Goal: Task Accomplishment & Management: Use online tool/utility

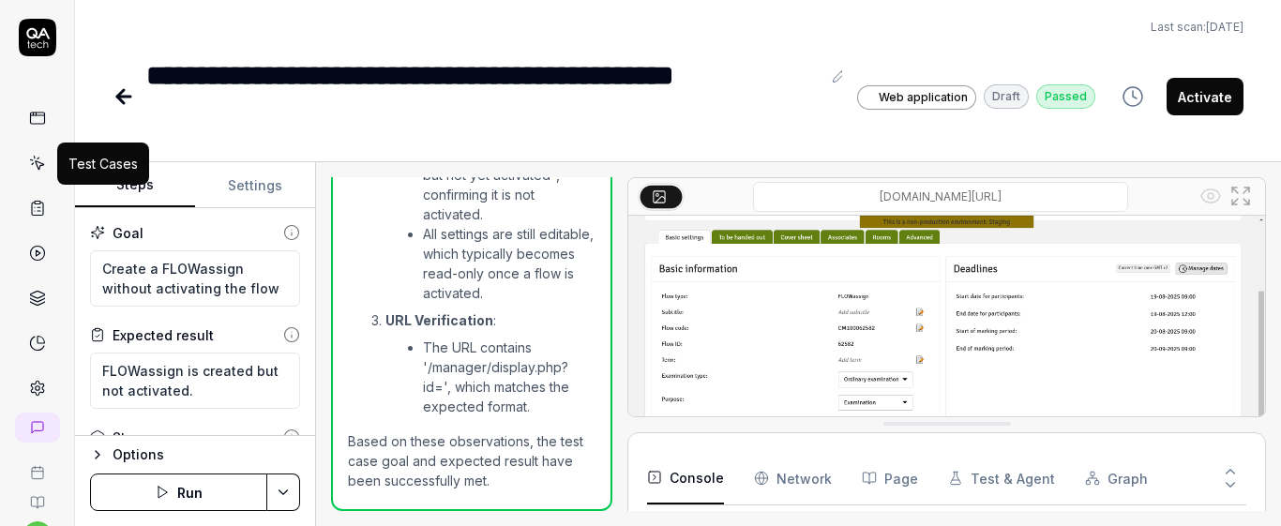
scroll to position [252, 0]
type textarea "*"
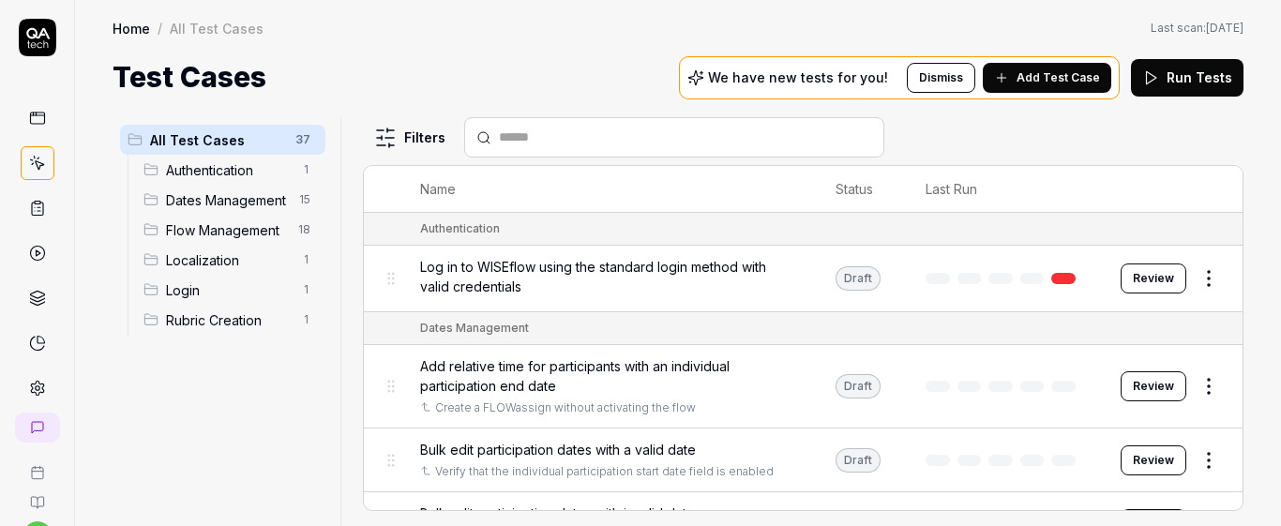
click at [262, 206] on span "Dates Management" at bounding box center [227, 200] width 122 height 20
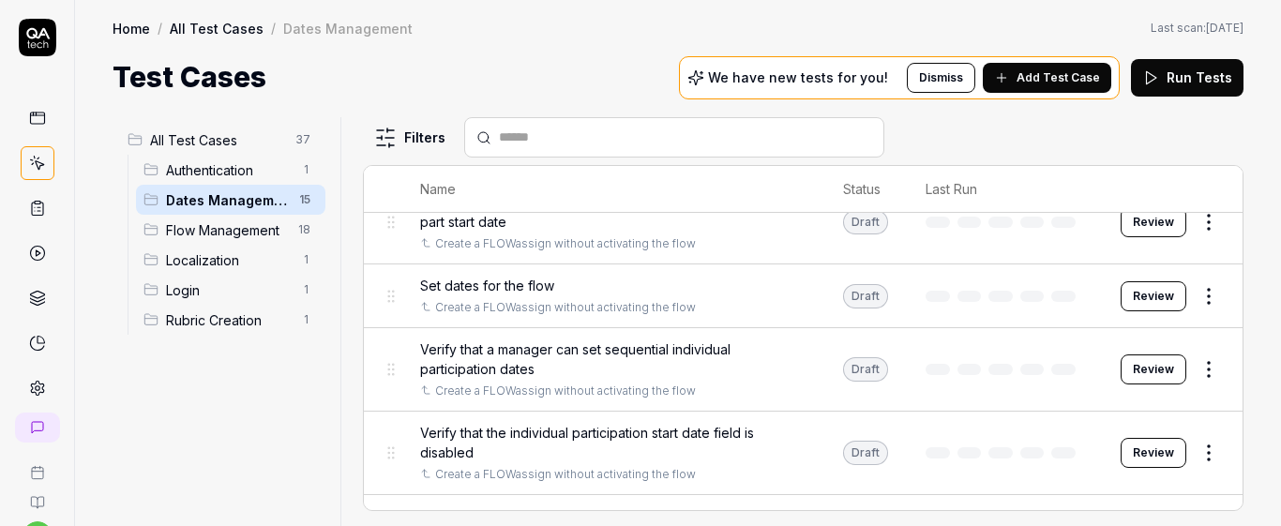
scroll to position [924, 0]
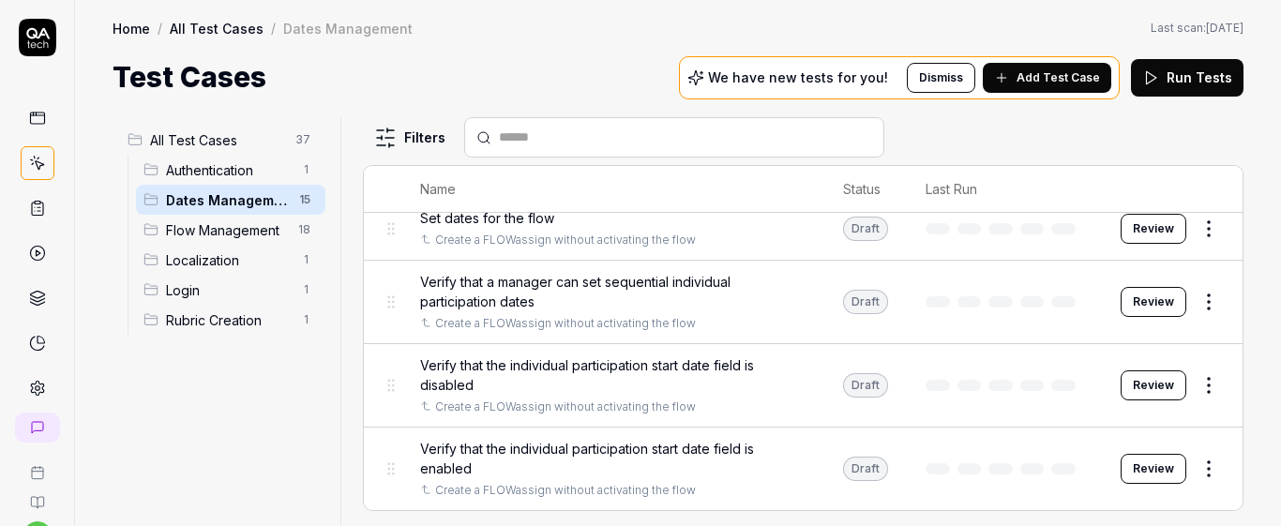
click at [612, 389] on span "Verify that the individual participation start date field is disabled" at bounding box center [612, 374] width 385 height 39
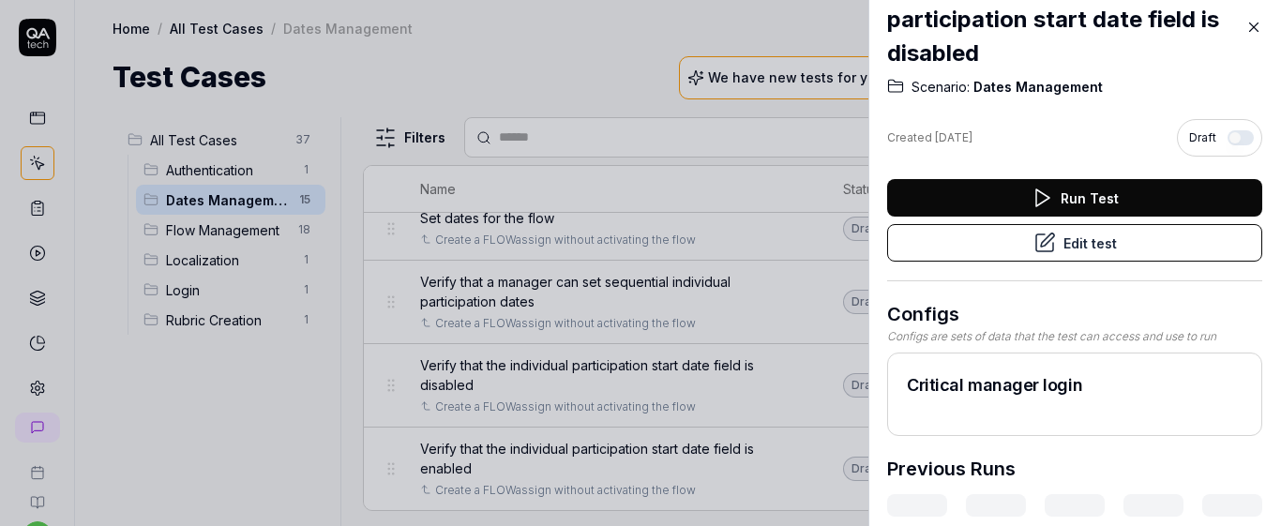
scroll to position [87, 0]
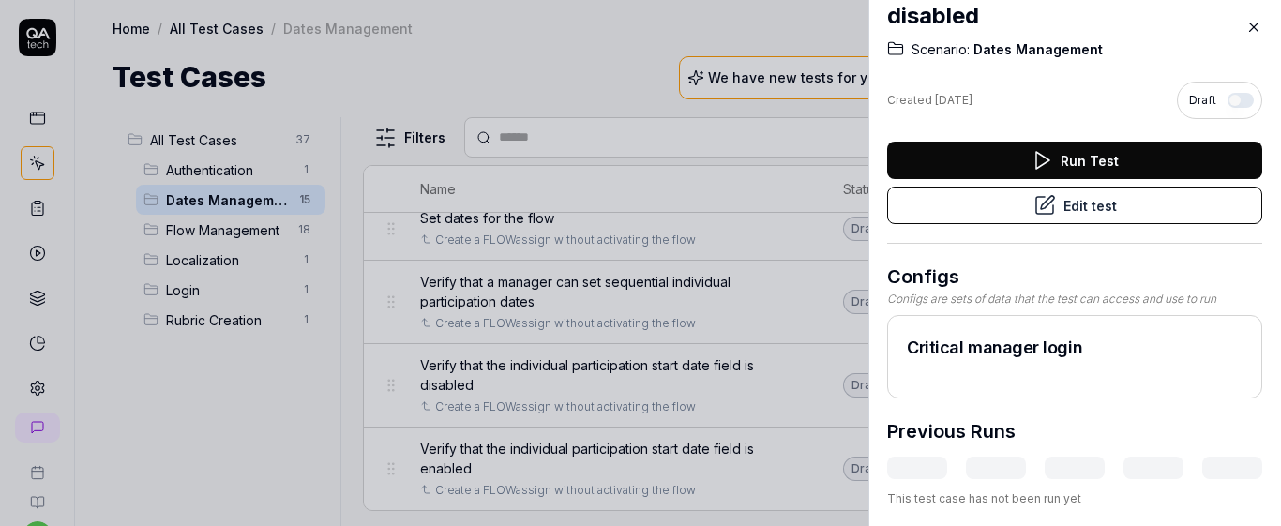
click at [979, 196] on button "Edit test" at bounding box center [1074, 205] width 375 height 37
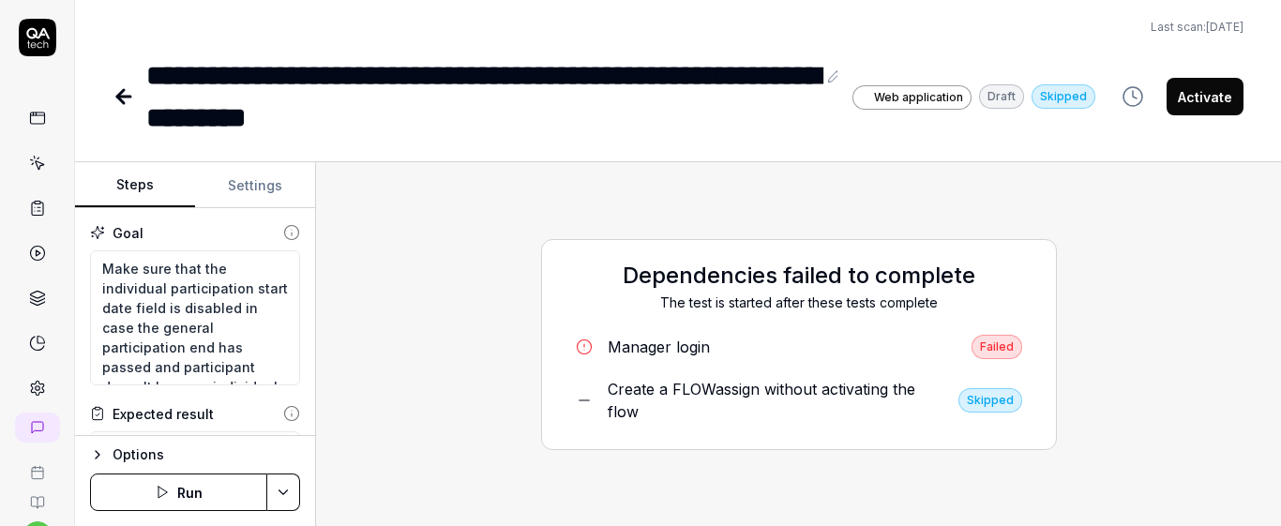
click at [202, 491] on button "Run" at bounding box center [178, 491] width 177 height 37
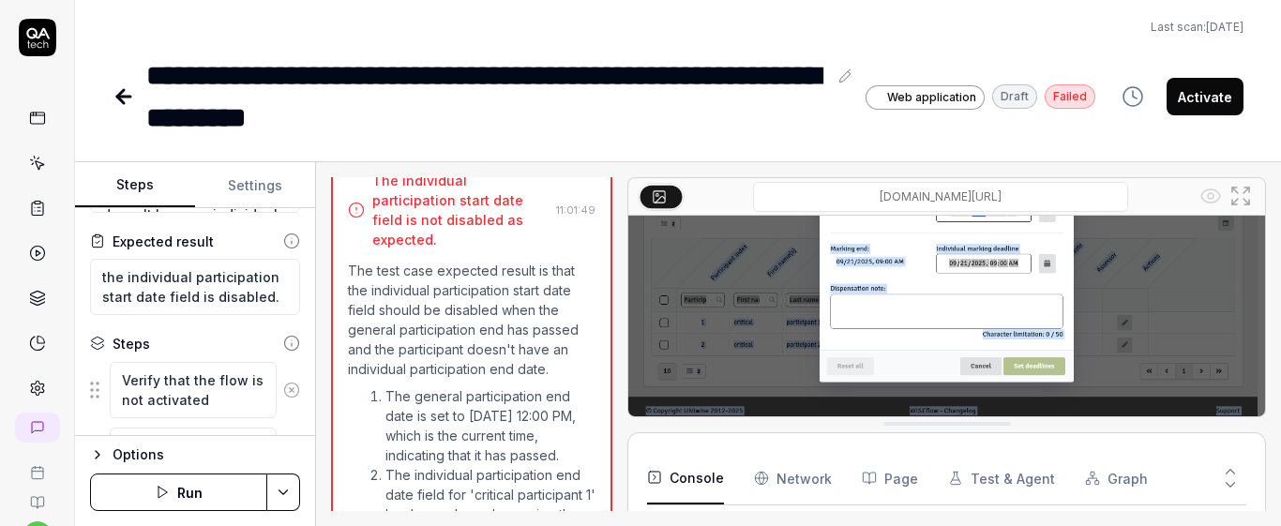
scroll to position [225, 0]
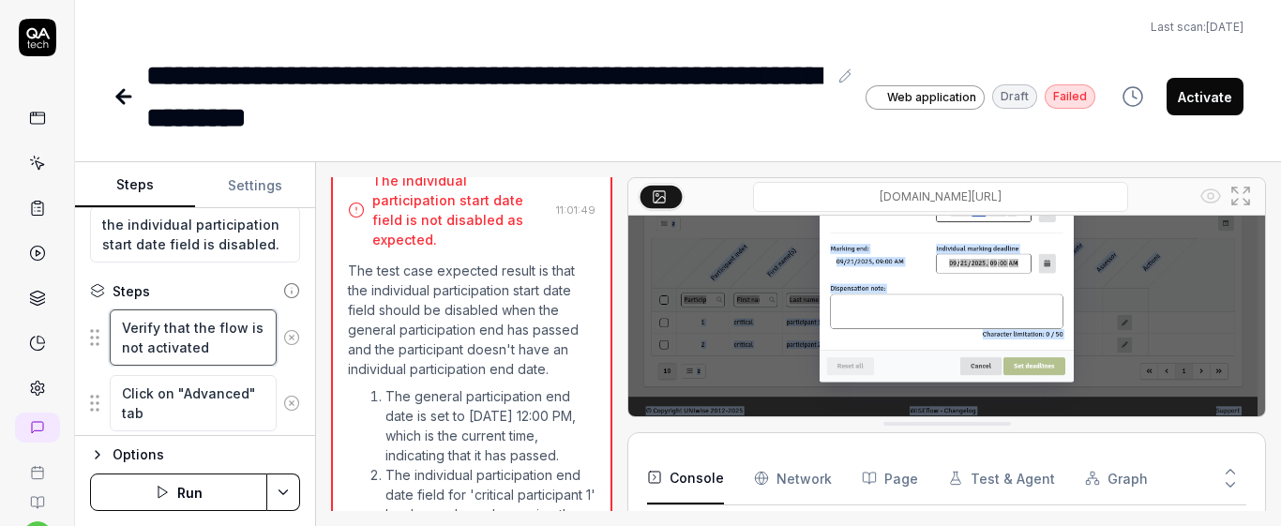
click at [188, 334] on textarea "Verify that the flow is not activated" at bounding box center [193, 337] width 167 height 56
click at [230, 357] on textarea "Verify that the flow is not activated" at bounding box center [193, 337] width 167 height 56
click at [232, 419] on textarea "Click on "Advanced" tab" at bounding box center [193, 403] width 167 height 56
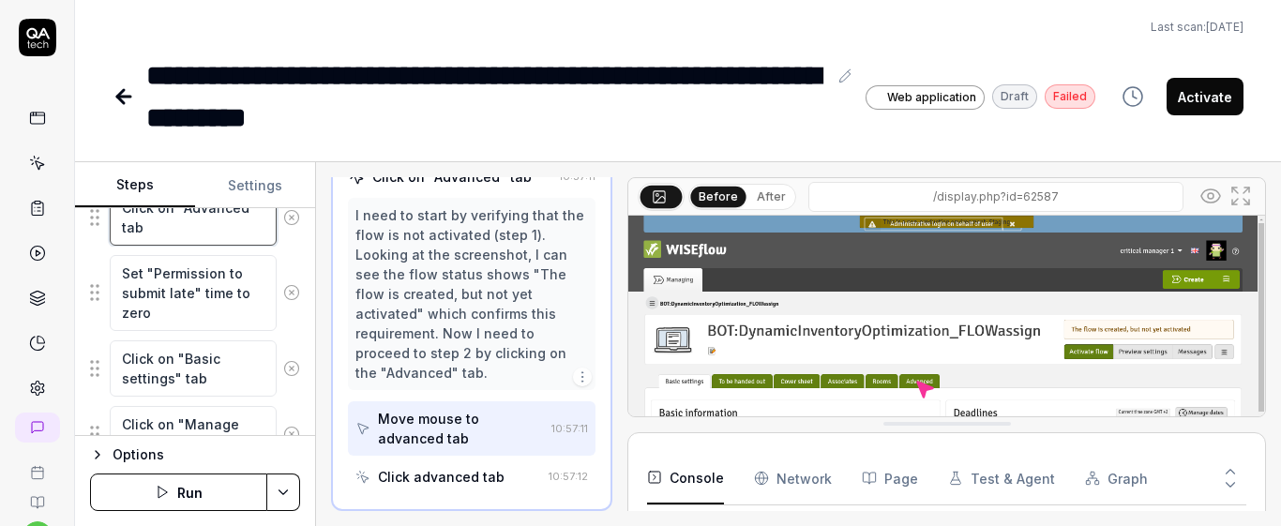
scroll to position [450, 0]
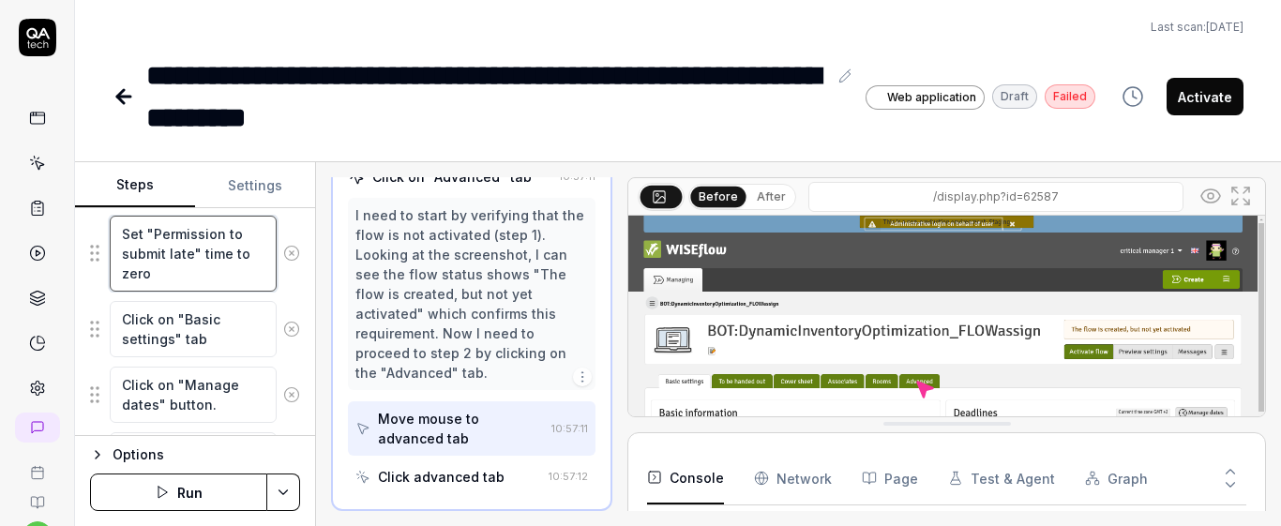
click at [213, 278] on textarea "Set "Permission to submit late" time to zero" at bounding box center [193, 254] width 167 height 76
click at [234, 258] on textarea "Set "Permission to submit late" time to zero" at bounding box center [193, 254] width 167 height 76
click at [207, 325] on textarea "Click on "Basic settings" tab" at bounding box center [193, 329] width 167 height 56
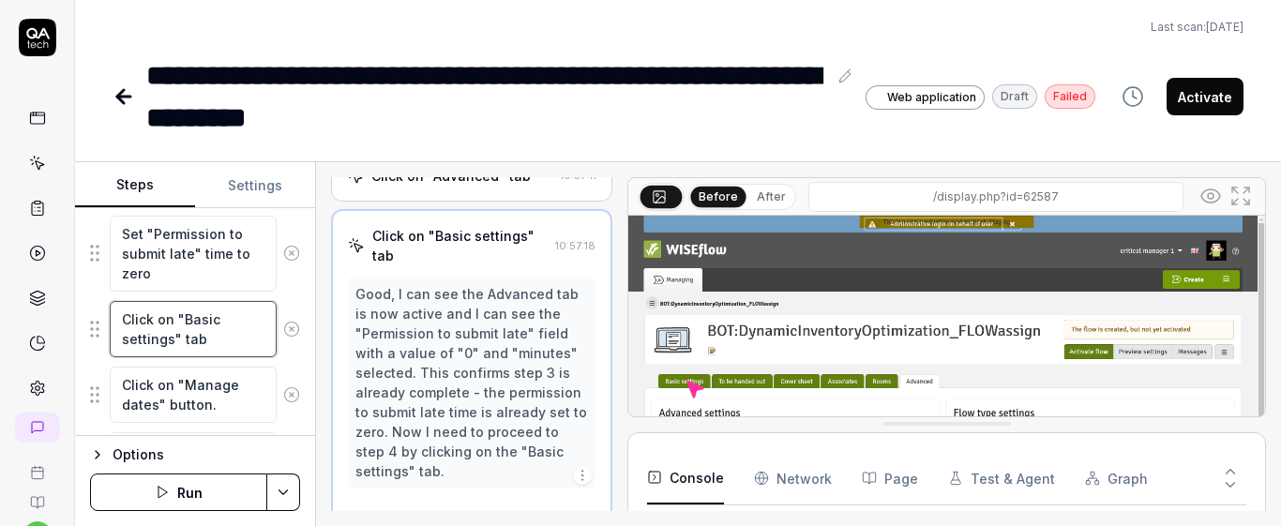
scroll to position [213, 0]
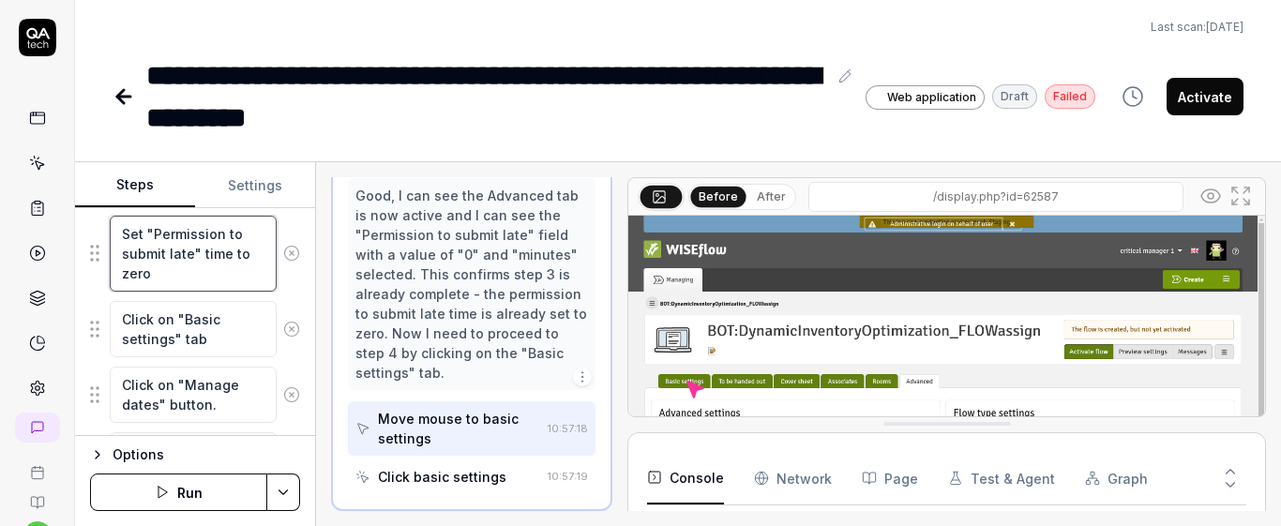
click at [208, 261] on textarea "Set "Permission to submit late" time to zero" at bounding box center [193, 254] width 167 height 76
click at [756, 197] on button "After" at bounding box center [771, 197] width 44 height 21
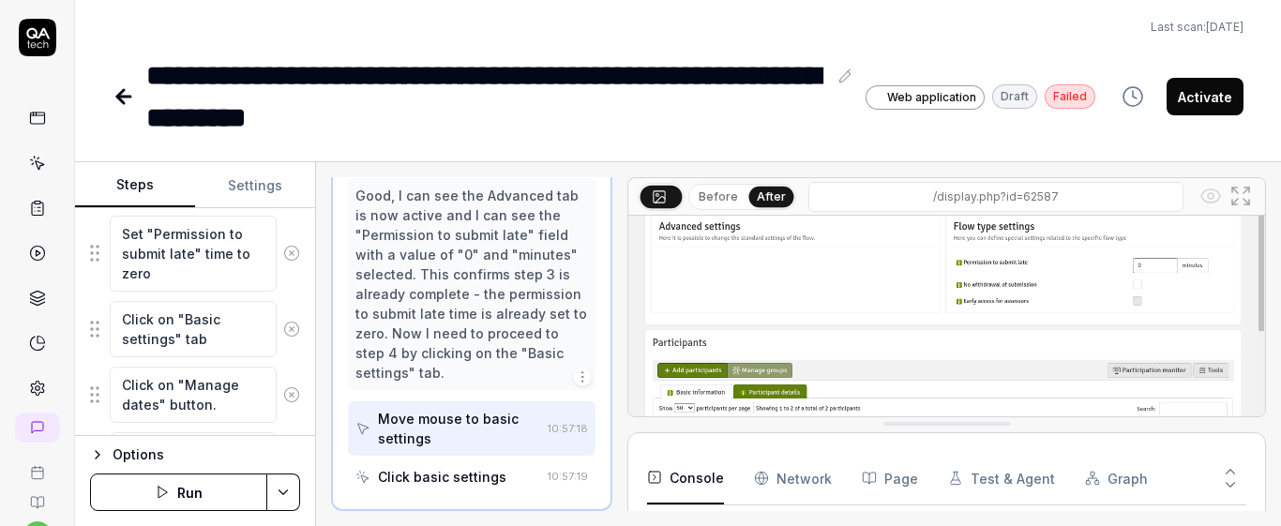
scroll to position [188, 0]
click at [228, 325] on textarea "Click on "Basic settings" tab" at bounding box center [193, 329] width 167 height 56
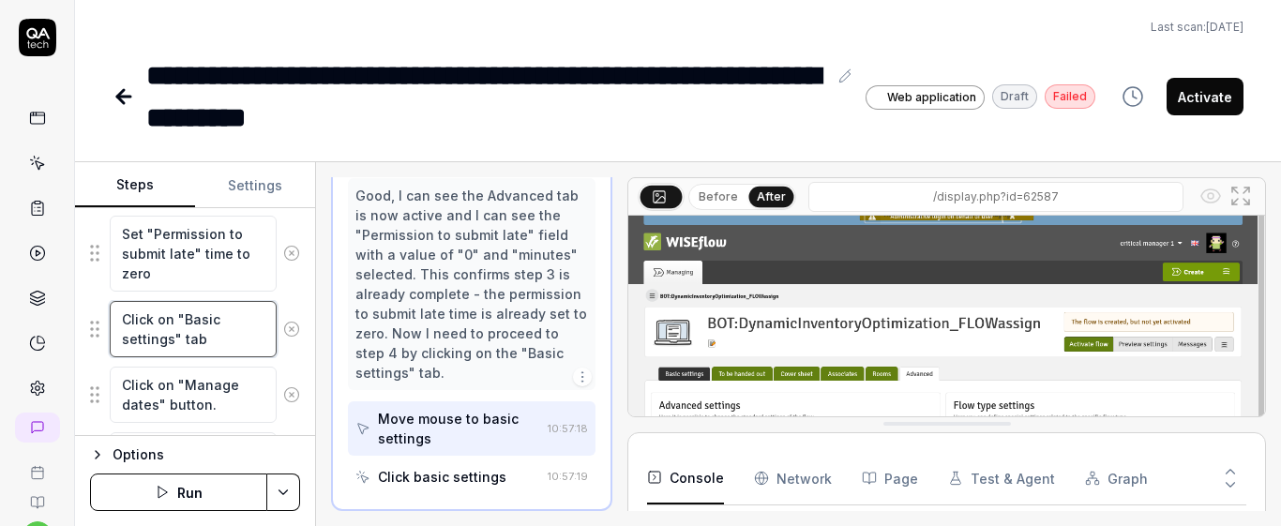
scroll to position [0, 0]
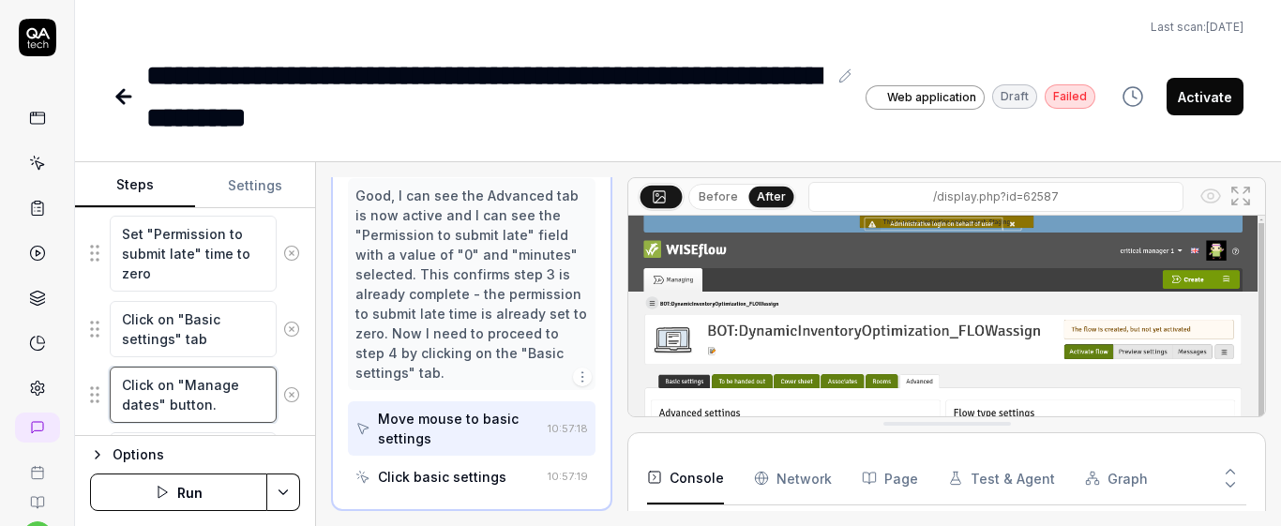
type textarea "*"
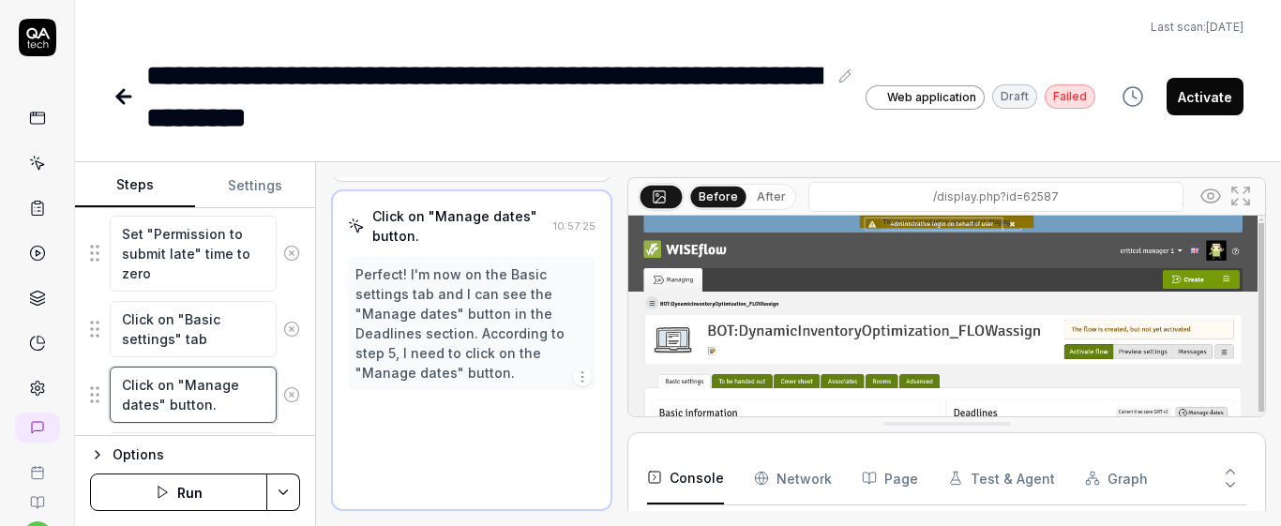
type textarea "*"
click at [210, 407] on textarea "Click on "Manage dates" button." at bounding box center [193, 395] width 167 height 56
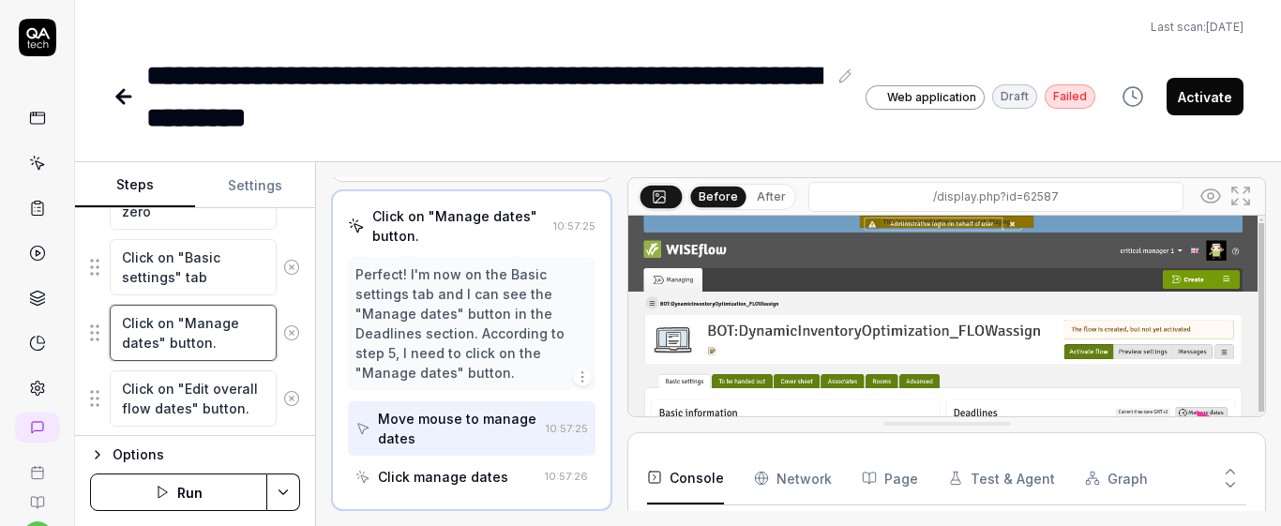
scroll to position [562, 0]
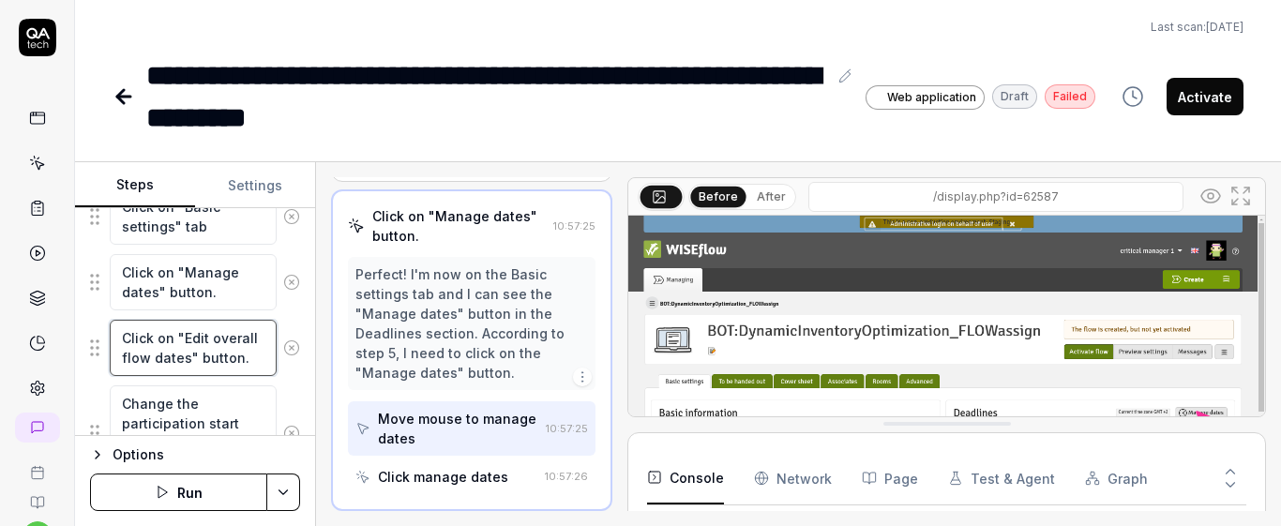
click at [216, 352] on textarea "Click on "Edit overall flow dates" button." at bounding box center [193, 348] width 167 height 56
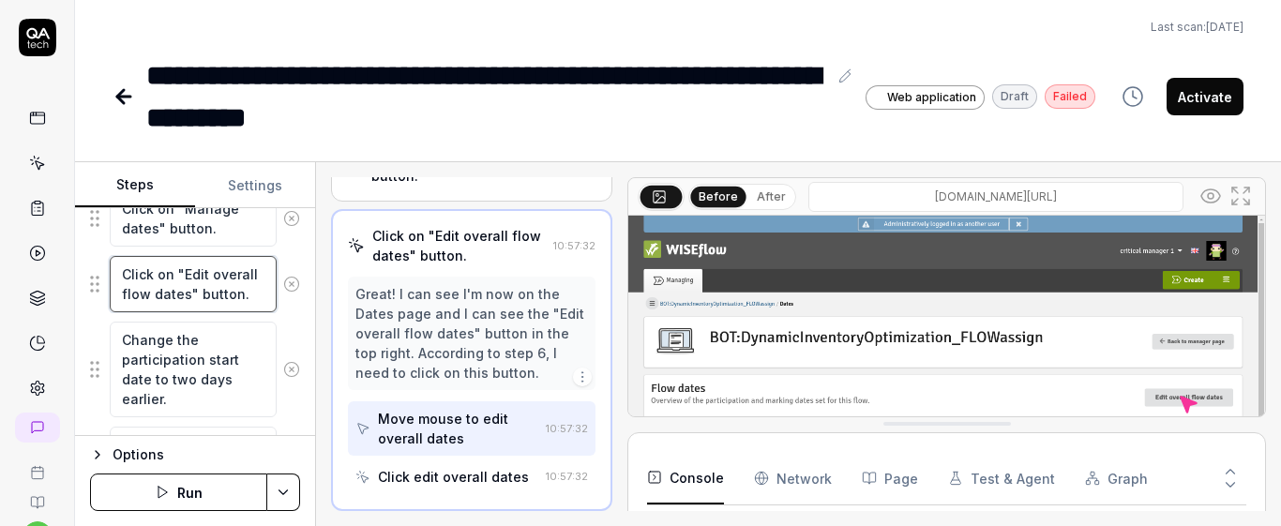
scroll to position [675, 0]
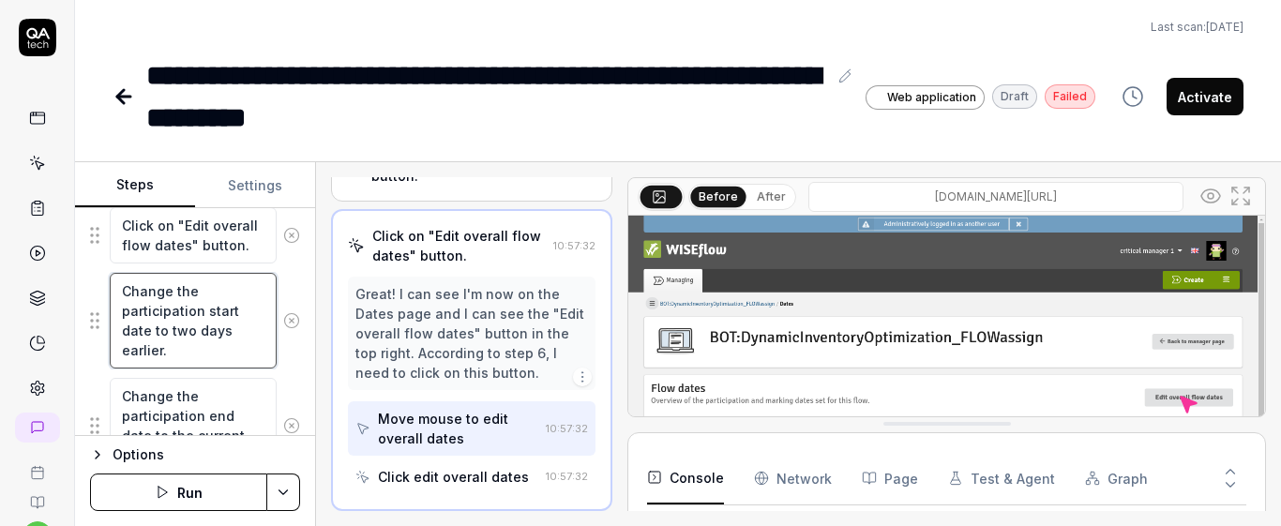
click at [224, 342] on textarea "Change the participation start date to two days earlier." at bounding box center [193, 321] width 167 height 96
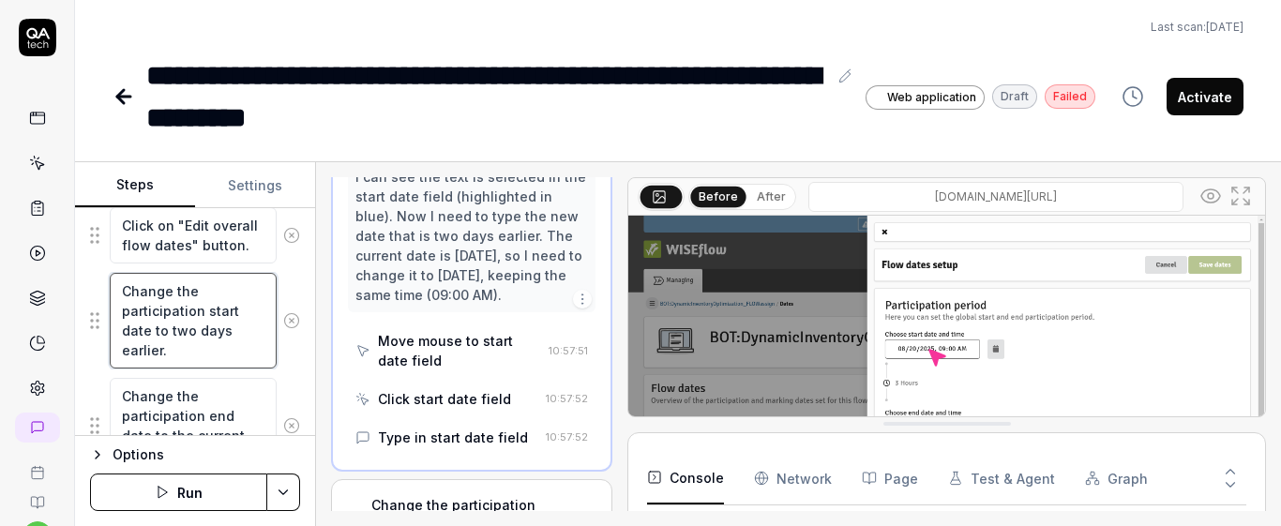
scroll to position [787, 0]
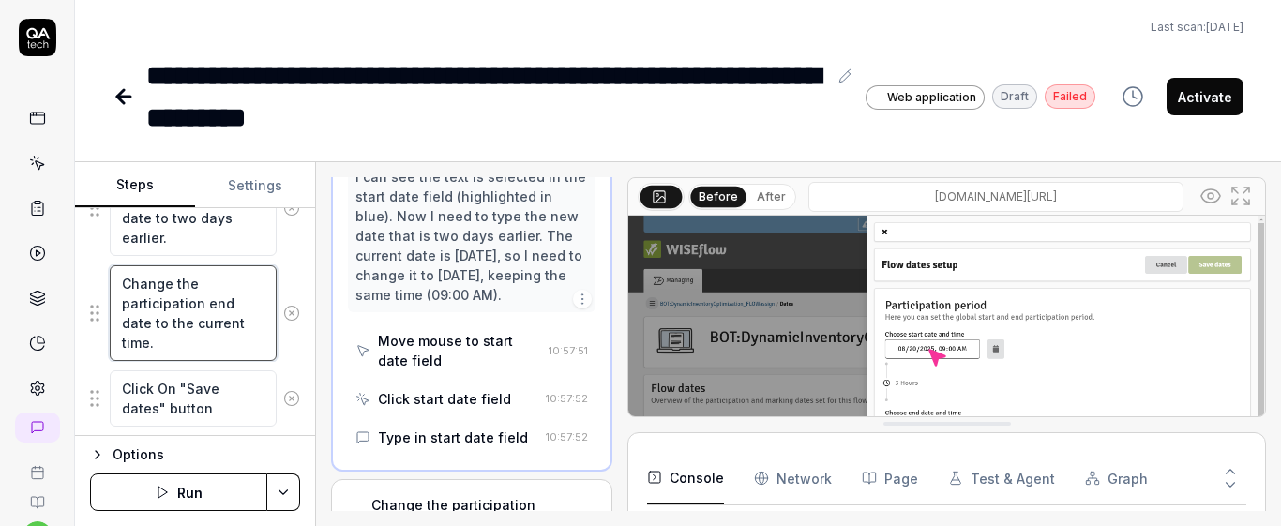
click at [226, 334] on textarea "Change the participation end date to the current time." at bounding box center [193, 313] width 167 height 96
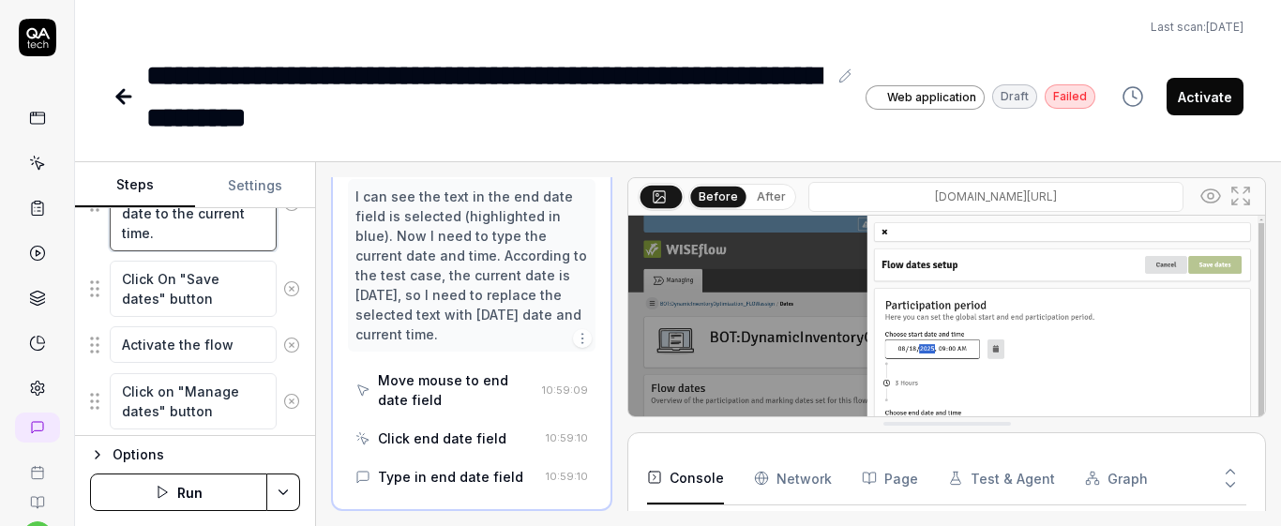
scroll to position [900, 0]
click at [754, 207] on button "After" at bounding box center [771, 197] width 44 height 21
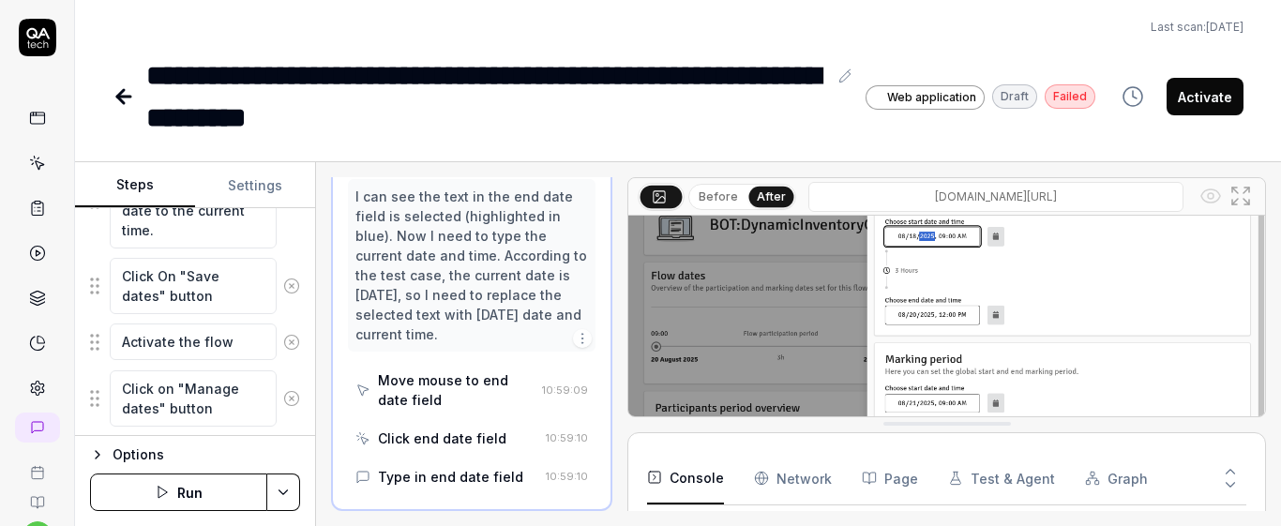
scroll to position [787, 0]
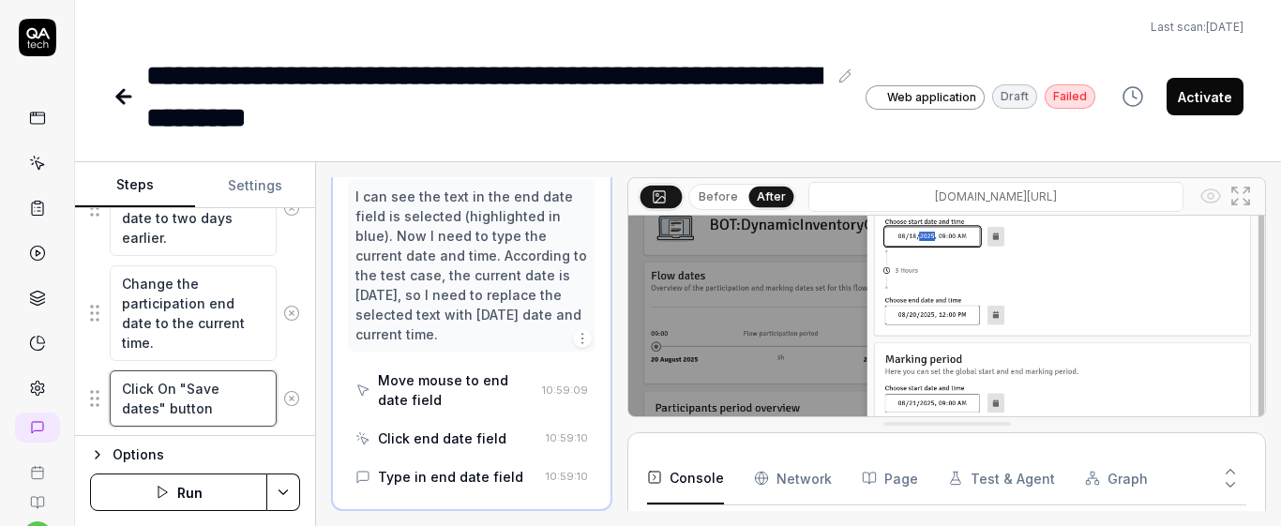
click at [205, 401] on textarea "Click On "Save dates" button" at bounding box center [193, 398] width 167 height 56
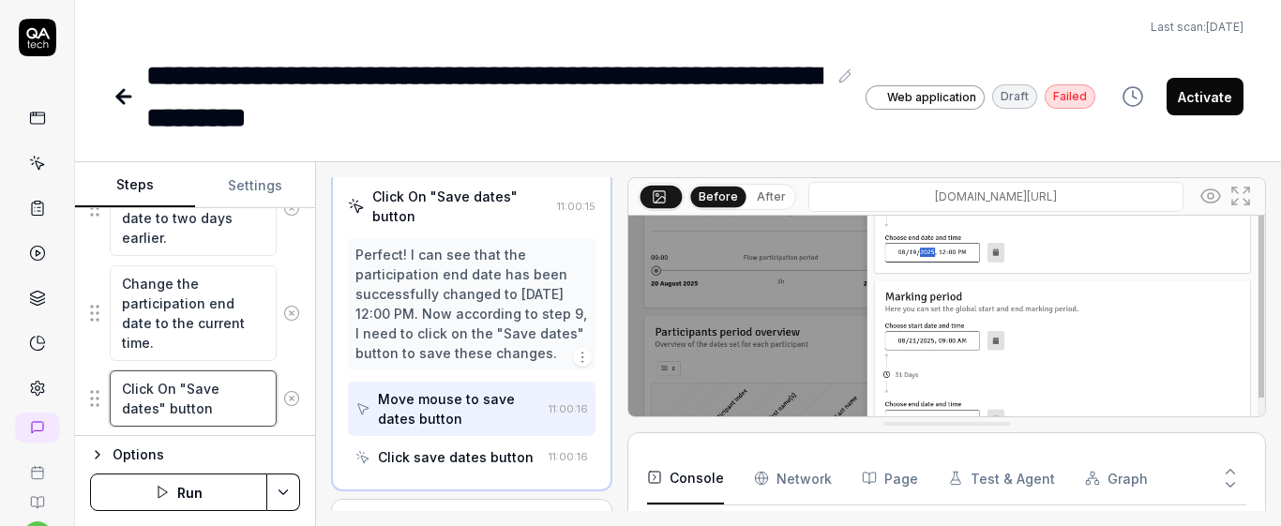
scroll to position [900, 0]
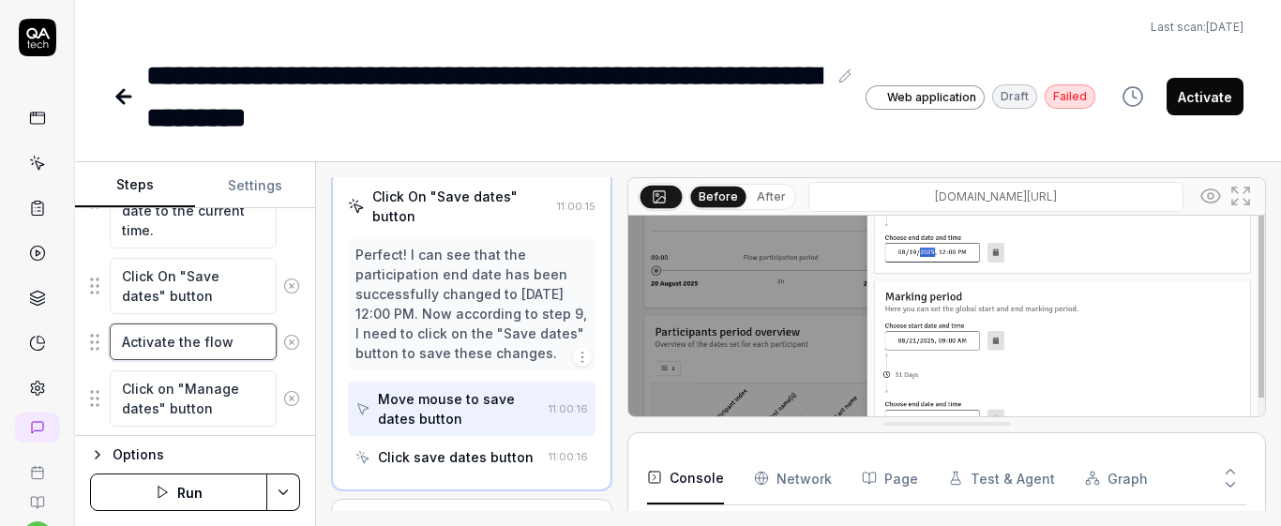
click at [194, 352] on textarea "Activate the flow" at bounding box center [193, 341] width 167 height 37
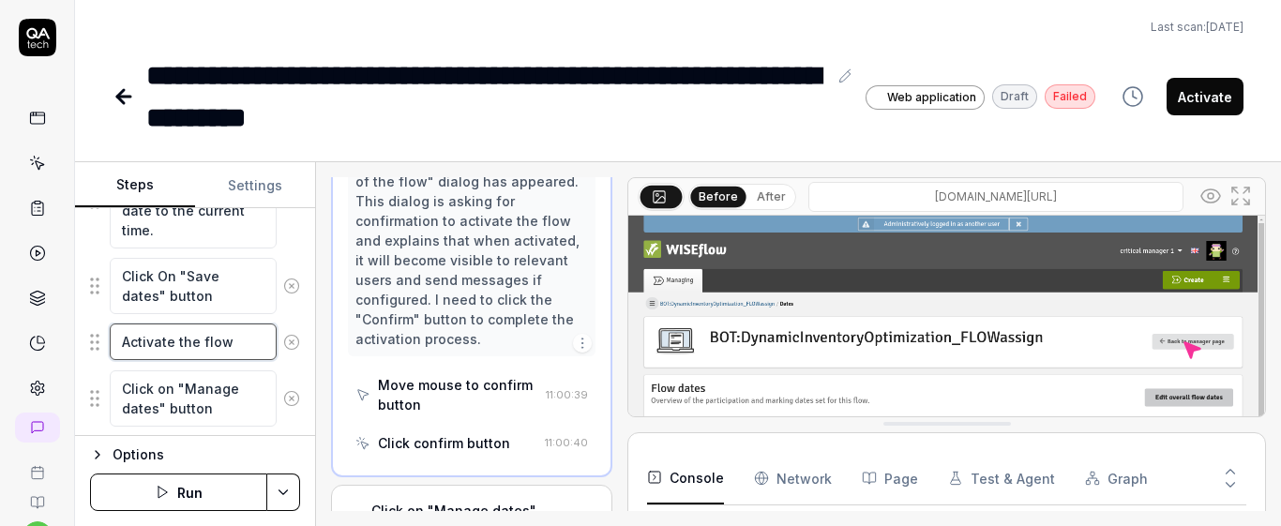
scroll to position [1477, 0]
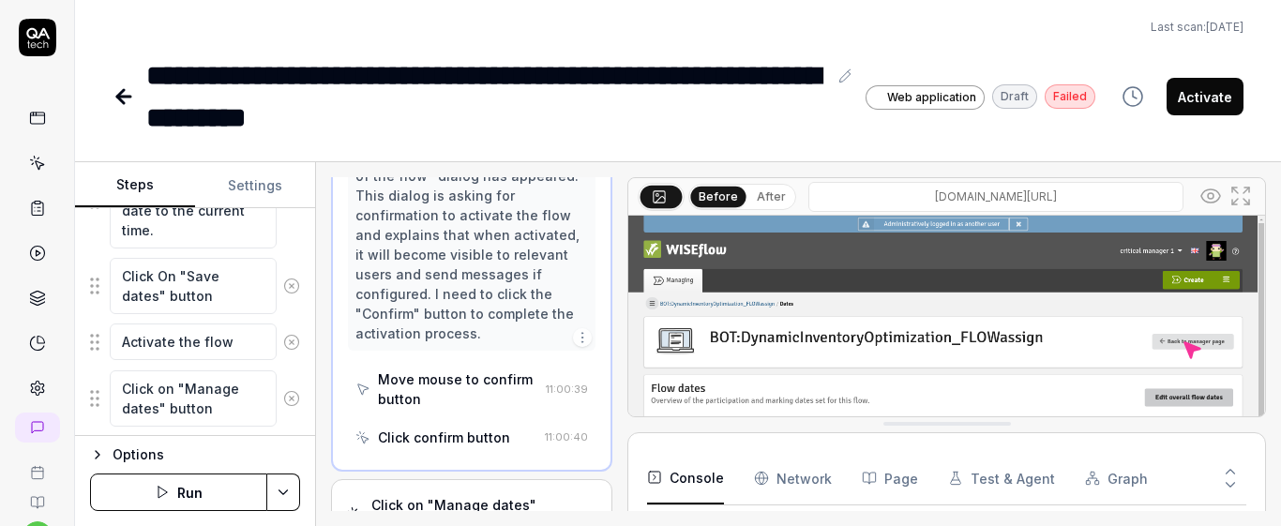
click at [773, 202] on button "After" at bounding box center [771, 197] width 44 height 21
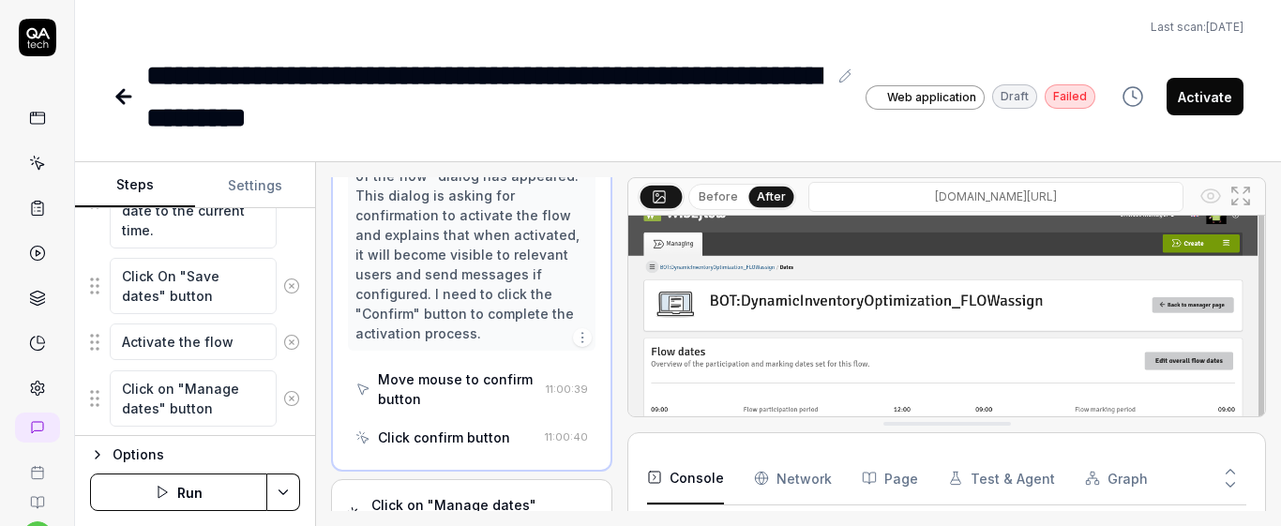
scroll to position [0, 0]
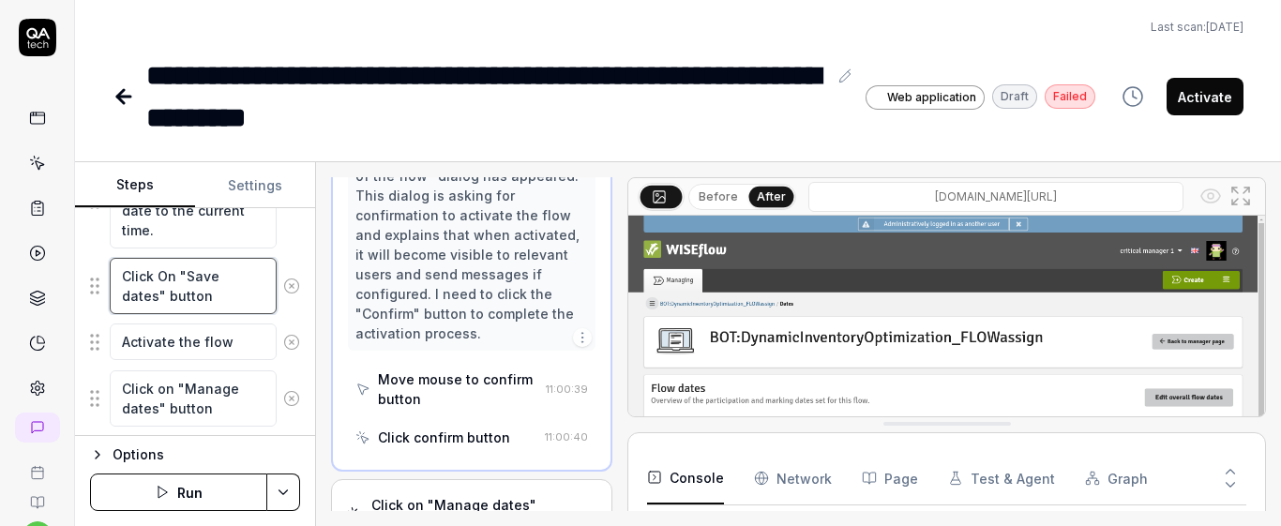
click at [228, 306] on textarea "Click On "Save dates" button" at bounding box center [193, 286] width 167 height 56
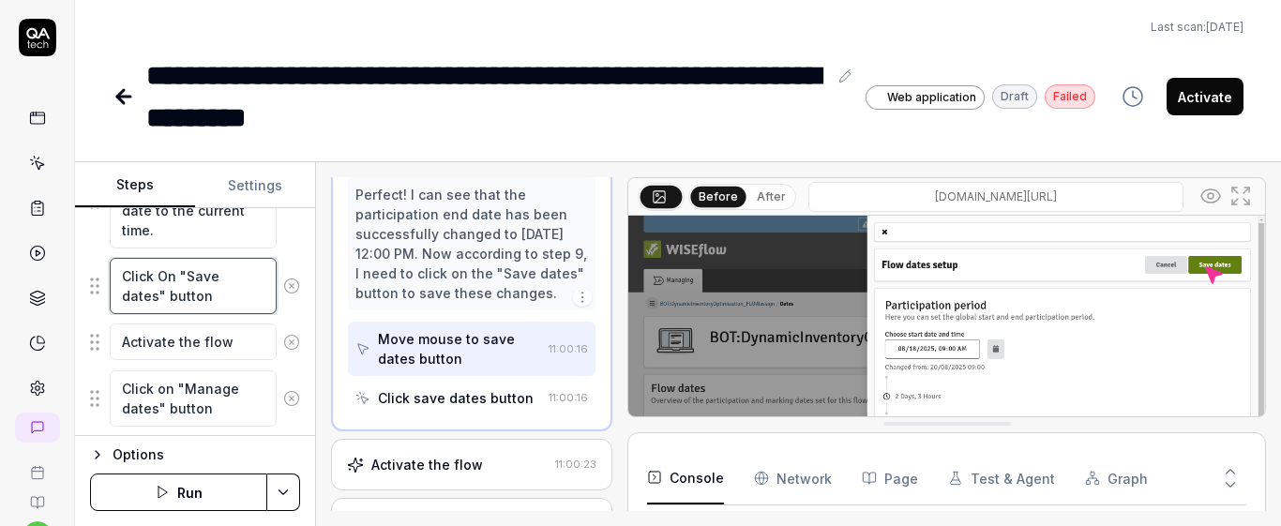
scroll to position [587, 0]
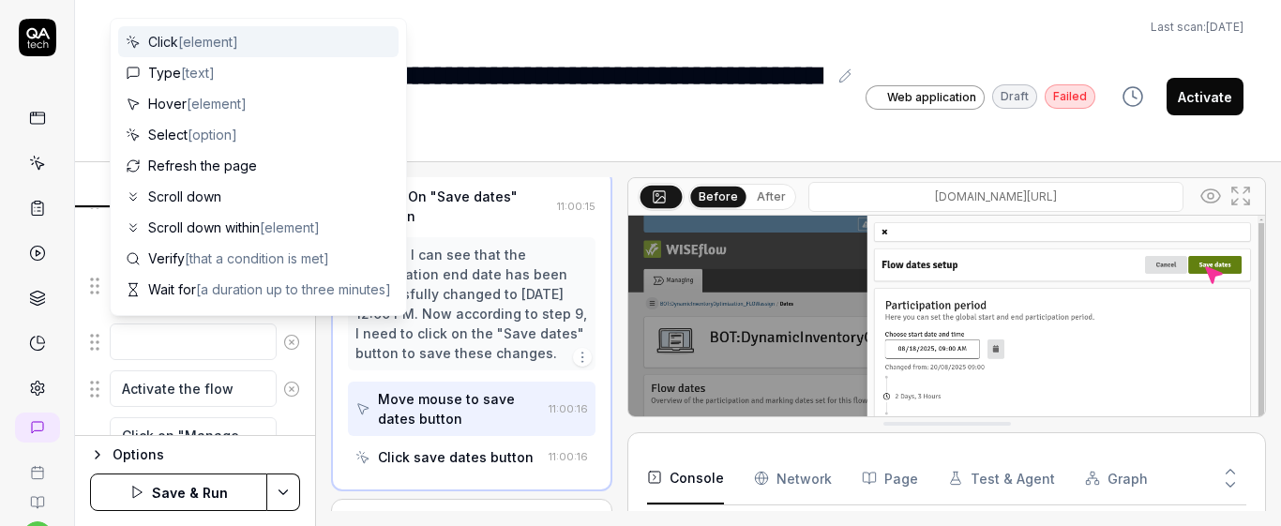
type textarea "*"
type textarea "C"
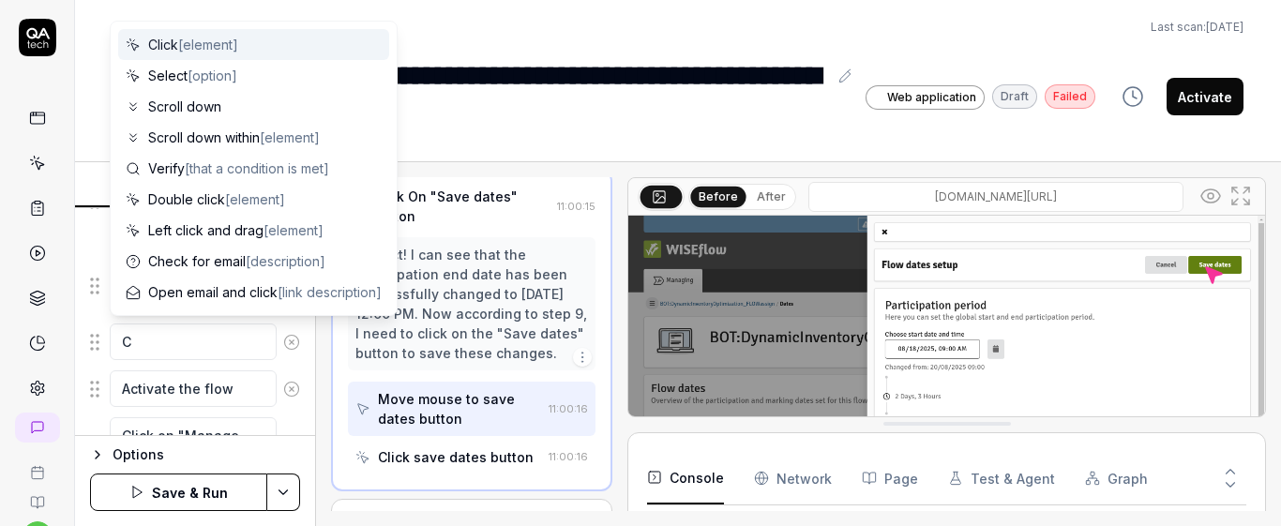
type textarea "*"
type textarea "Cl"
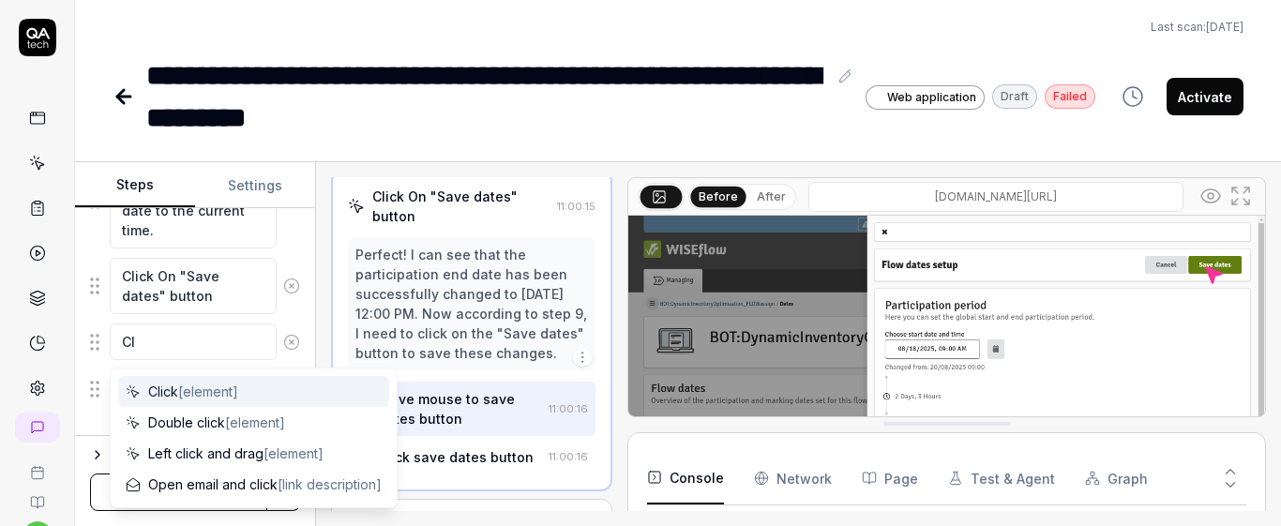
type textarea "*"
type textarea "Cli"
type textarea "*"
type textarea "Clic"
type textarea "*"
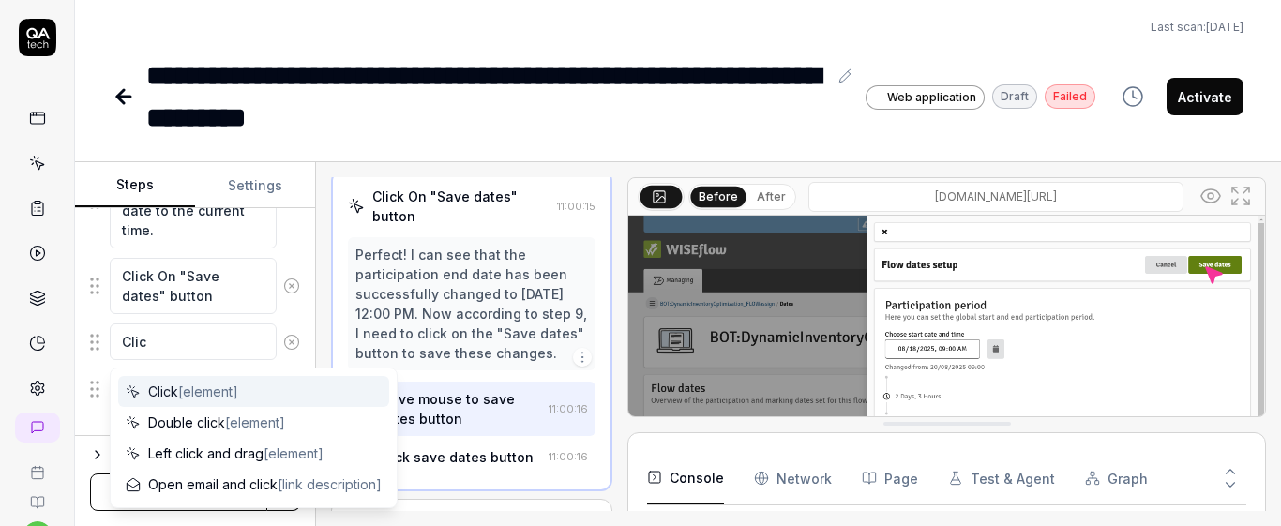
type textarea "Click"
type textarea "*"
type textarea "Click"
type textarea "*"
type textarea "Click o"
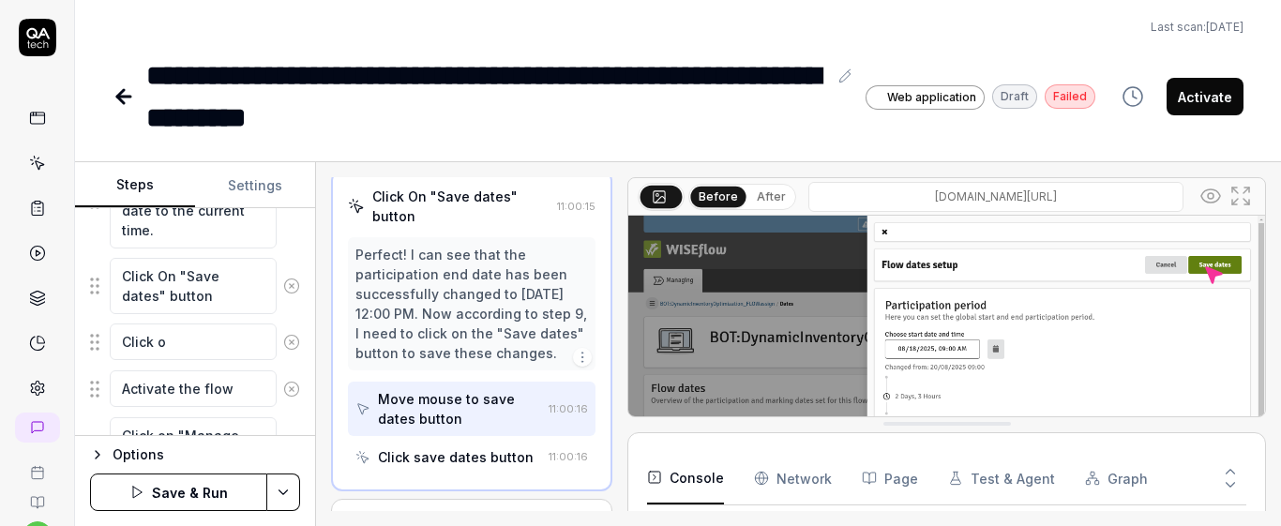
type textarea "*"
type textarea "Click on"
type textarea "*"
type textarea "Click on"
type textarea "*"
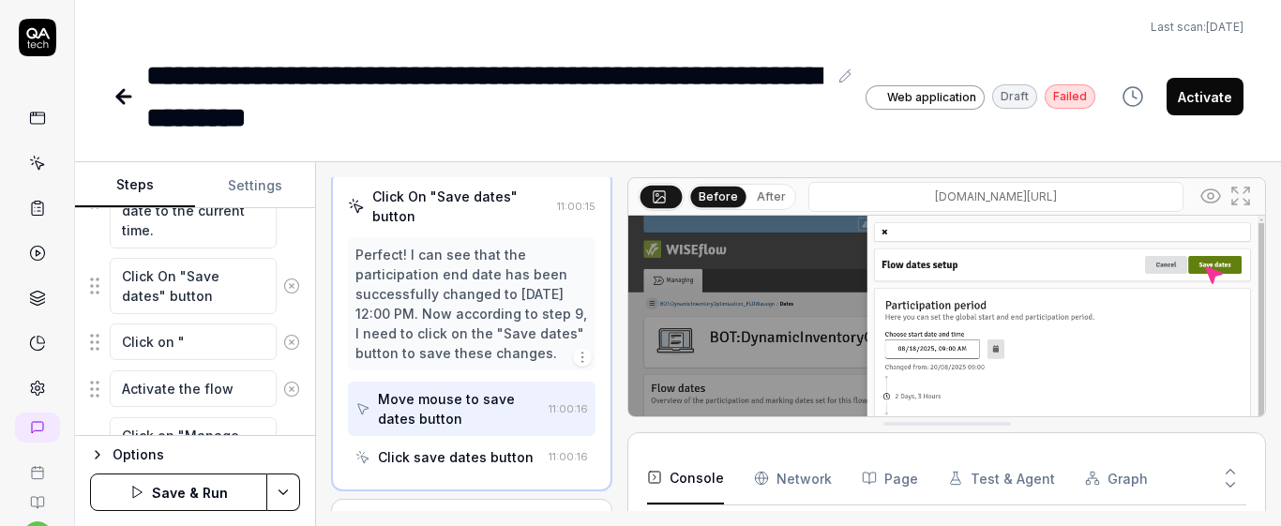
type textarea "Click on ""
type textarea "*"
type textarea "Click on "V"
type textarea "*"
type textarea "Click on ""
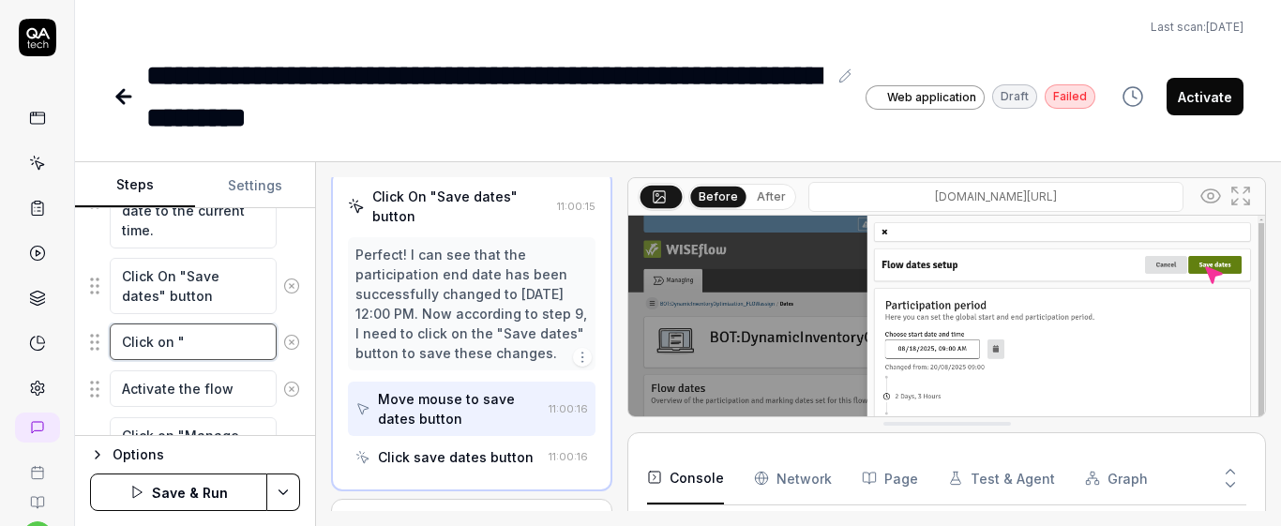
type textarea "*"
type textarea "Click on "B"
type textarea "*"
type textarea "Click on "Ba"
type textarea "*"
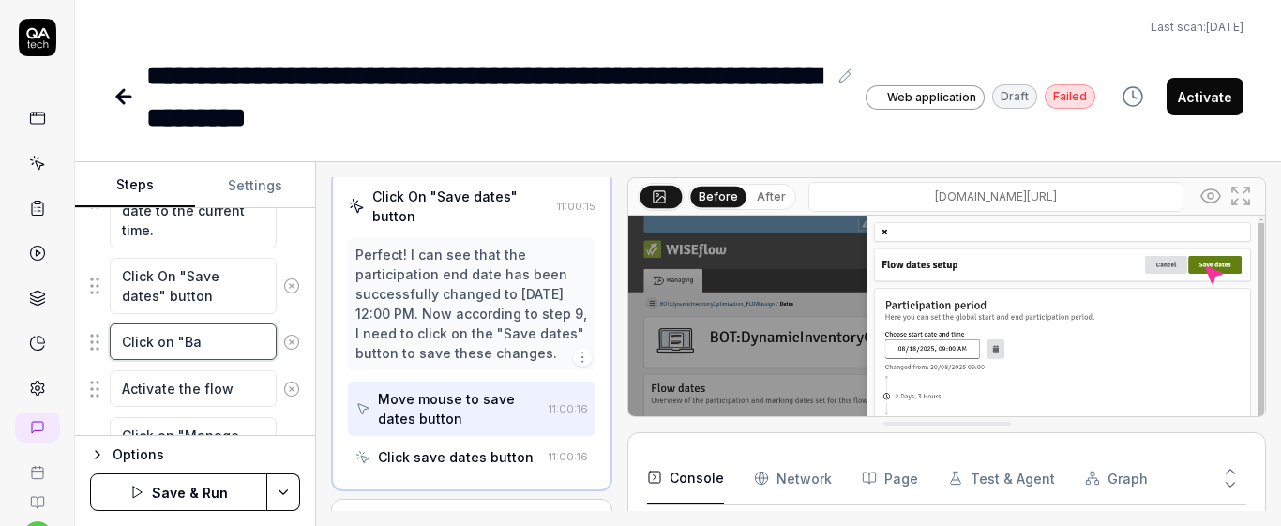
type textarea "Click on "Bac"
type textarea "*"
type textarea "Click on "Back"
type textarea "*"
type textarea "Click on "Back"
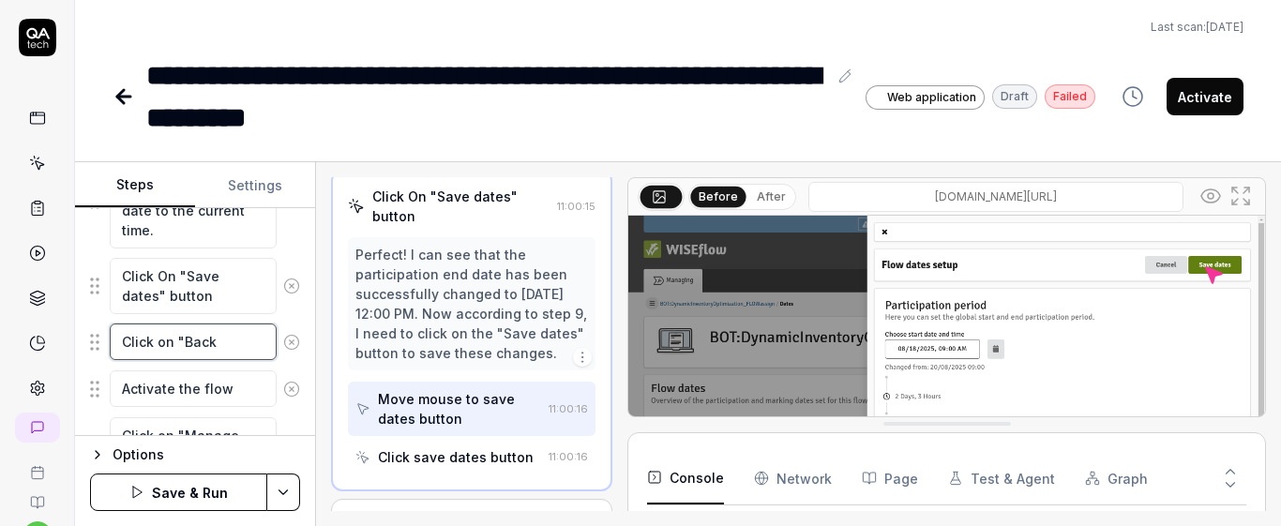
type textarea "*"
type textarea "Click on "Back t"
type textarea "*"
type textarea "Click on "Back to"
type textarea "*"
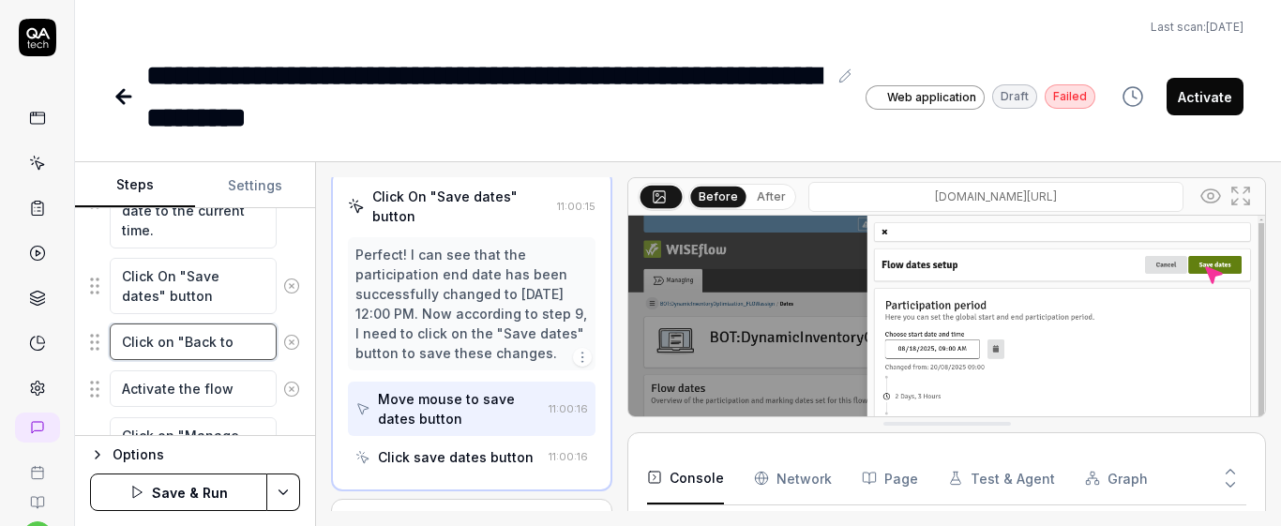
type textarea "Click on "Back to"
type textarea "*"
type textarea "Click on "Back to m"
type textarea "*"
type textarea "Click on "Back to ma"
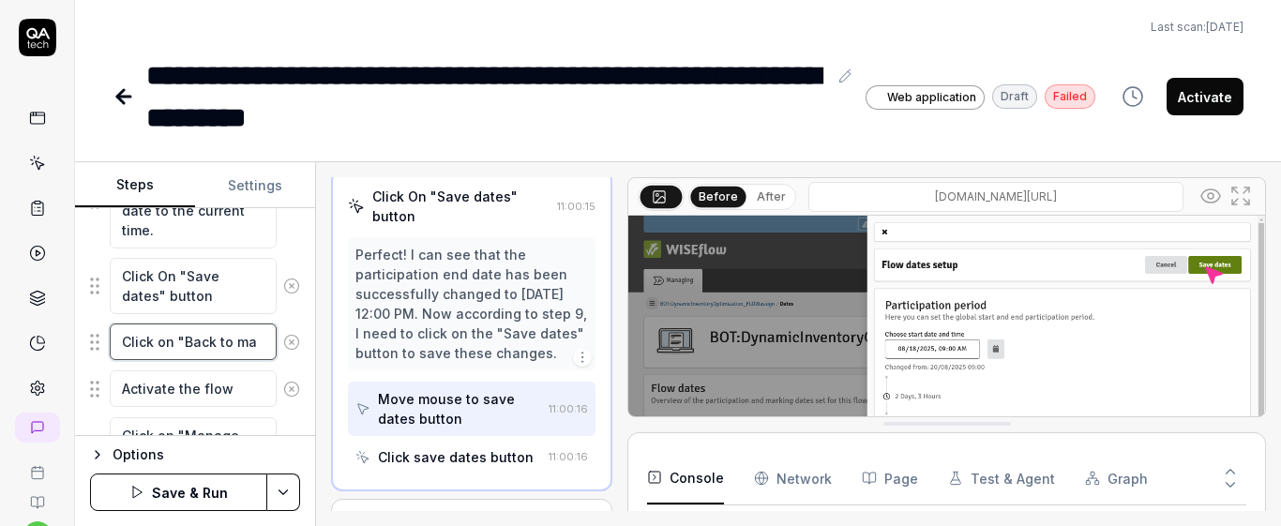
type textarea "*"
type textarea "Click on "Back to mana"
type textarea "*"
type textarea "Click on "Back to manag"
type textarea "*"
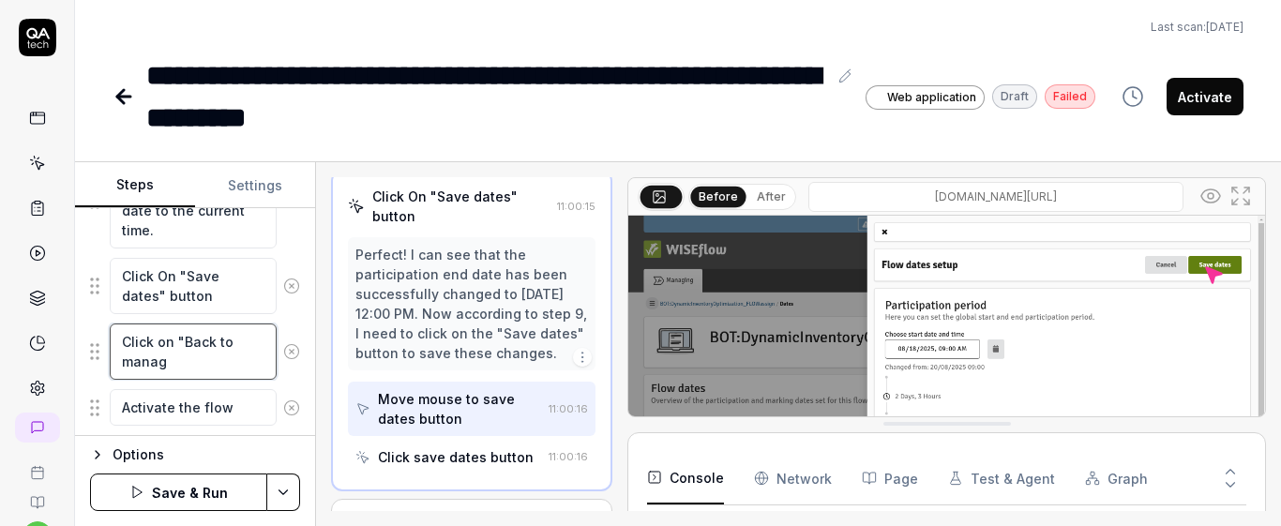
type textarea "Click on "Back to manage"
type textarea "*"
type textarea "Click on "Back to manager"
type textarea "*"
type textarea "Click on "Back to manager"
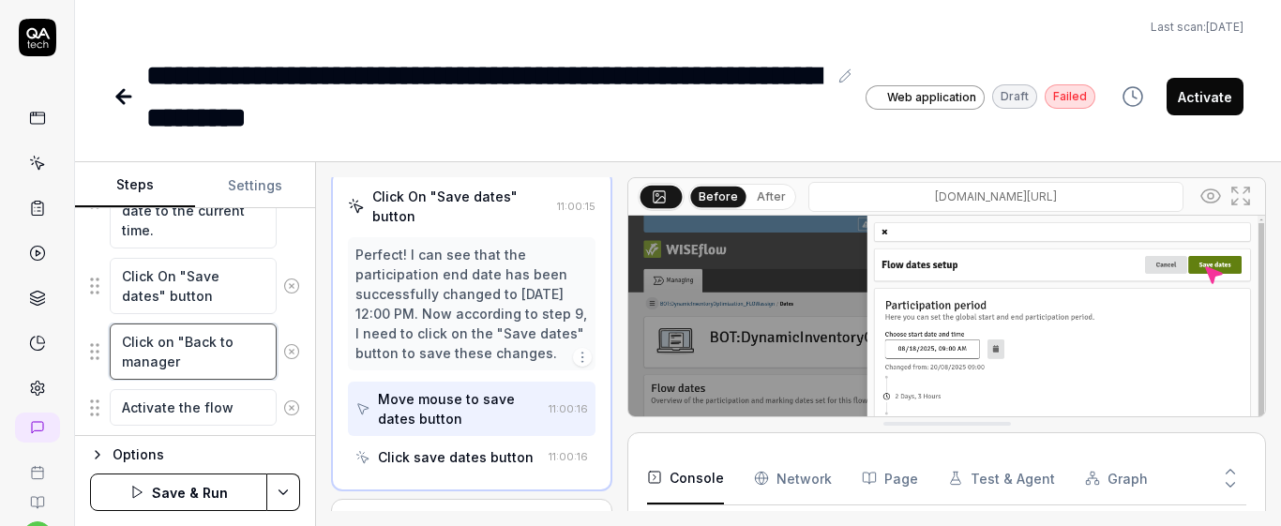
type textarea "*"
type textarea "Click on "Back to manager p"
type textarea "*"
type textarea "Click on "Back to manager pa"
type textarea "*"
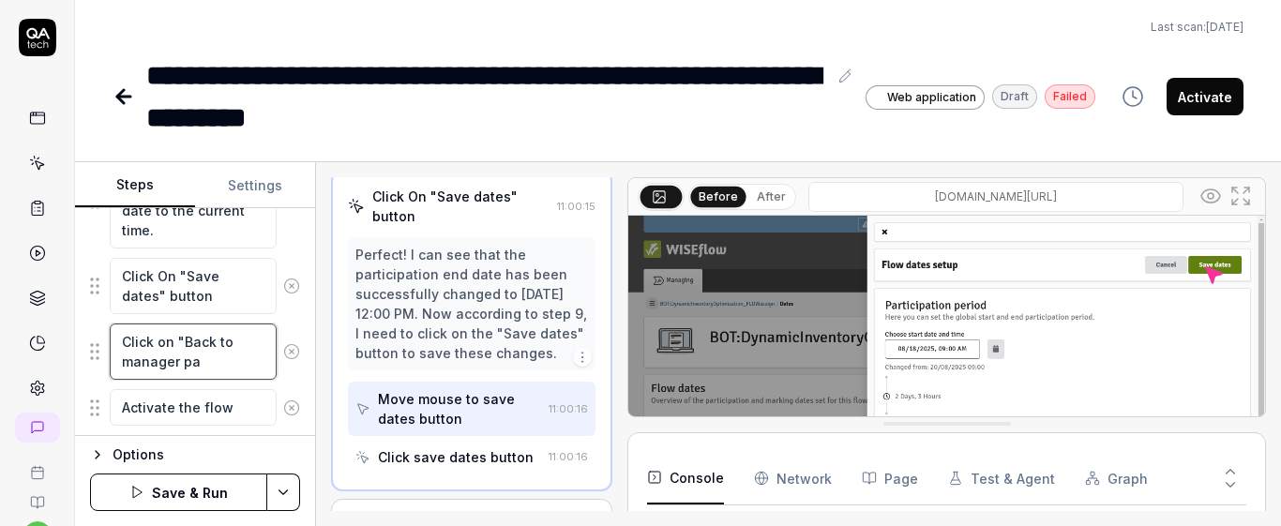
type textarea "Click on "Back to manager pag"
type textarea "*"
type textarea "Click on "Back to manager page"
type textarea "*"
type textarea "Click on "Back to manager page""
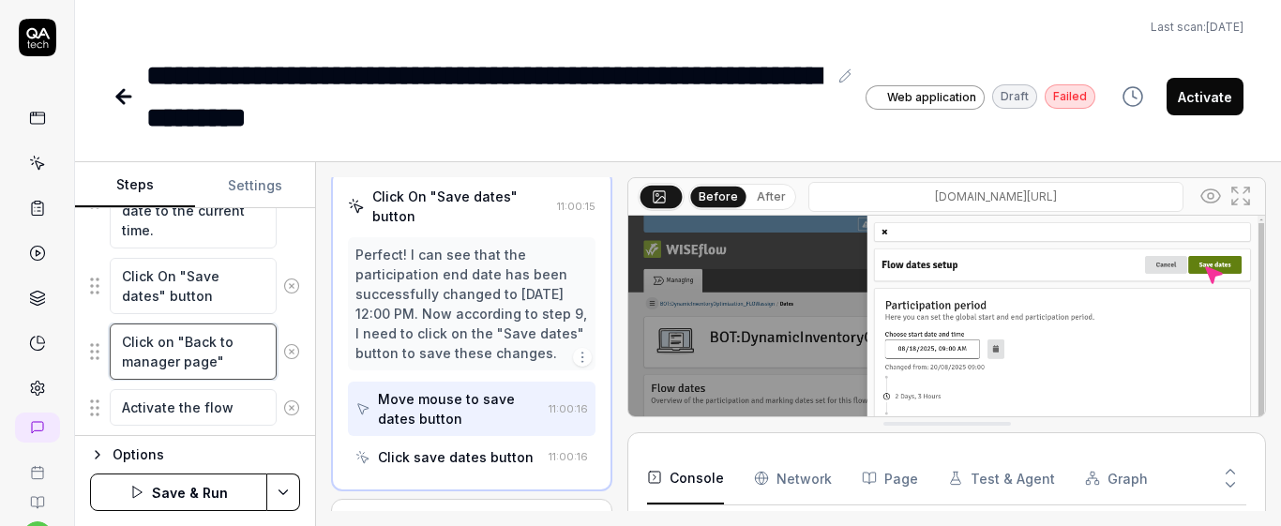
type textarea "*"
type textarea "Click on "Back to manager page""
type textarea "*"
type textarea "Click on "Back to manager page" b"
type textarea "*"
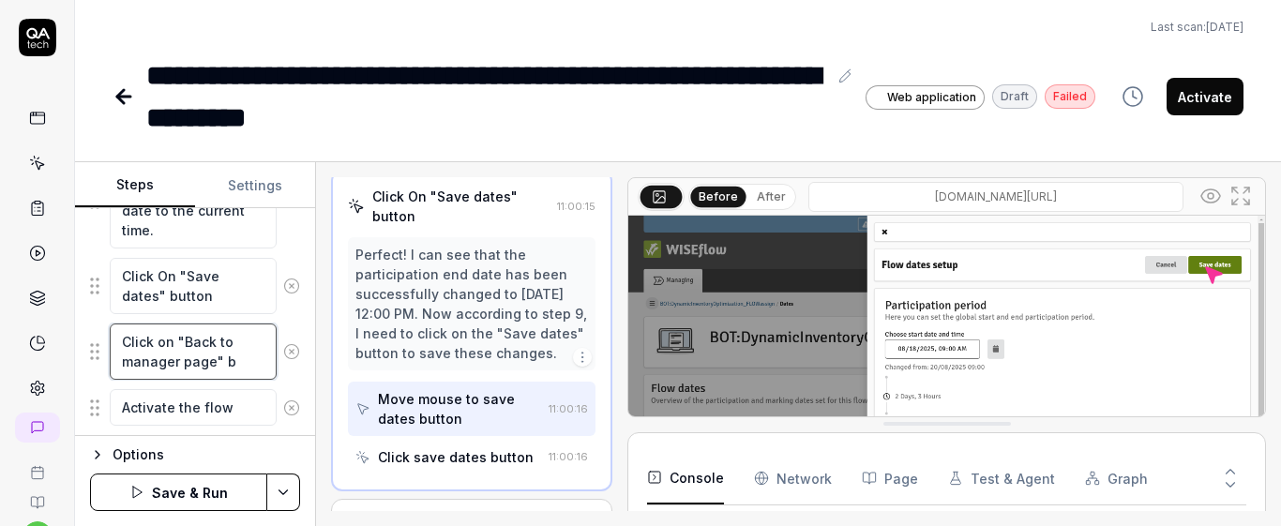
type textarea "Click on "Back to manager page" bu"
type textarea "*"
type textarea "Click on "Back to manager page" but"
type textarea "*"
type textarea "Click on "Back to manager page" butt"
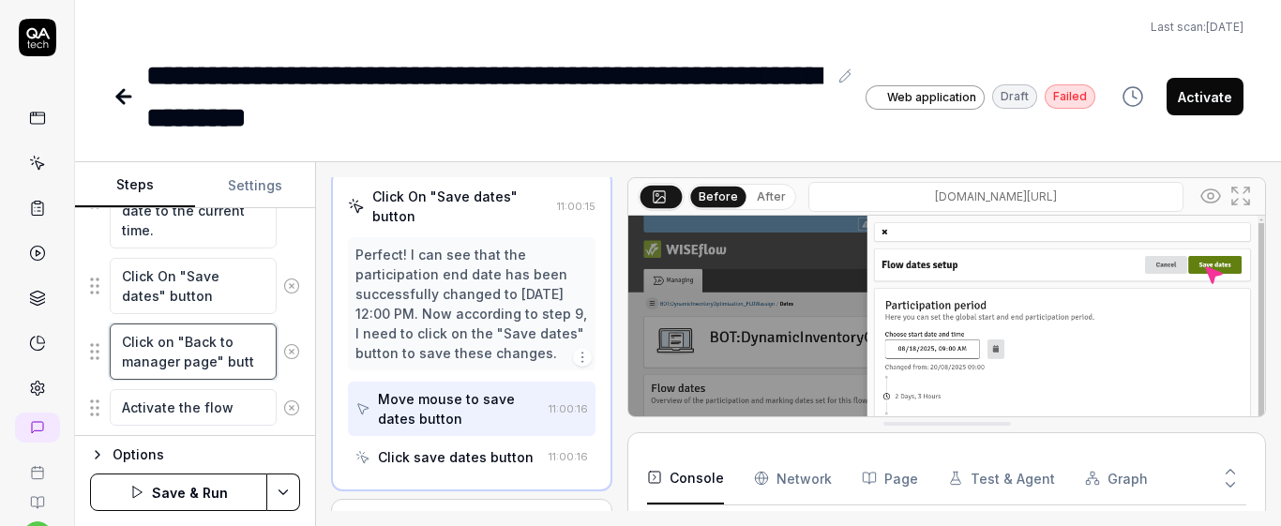
type textarea "*"
type textarea "Click on "Back to manager page" butto"
type textarea "*"
type textarea "Click on "Back to manager page" button"
click at [289, 321] on div "Goal Make sure that the individual participation start date field is disabled i…" at bounding box center [195, 322] width 240 height 228
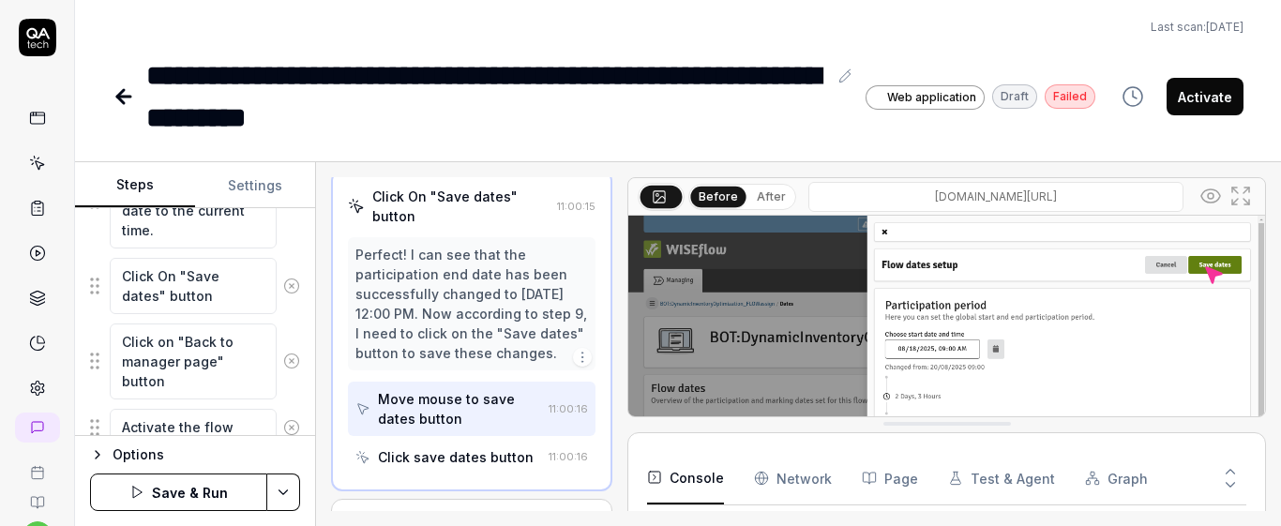
scroll to position [1012, 0]
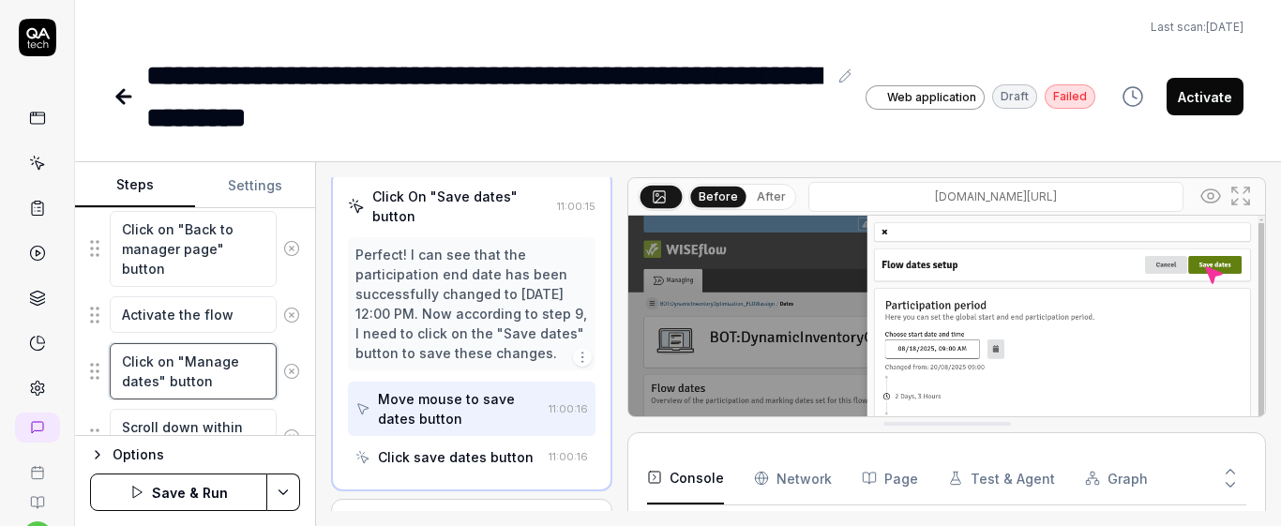
click at [217, 393] on textarea "Click on "Manage dates" button" at bounding box center [193, 371] width 167 height 56
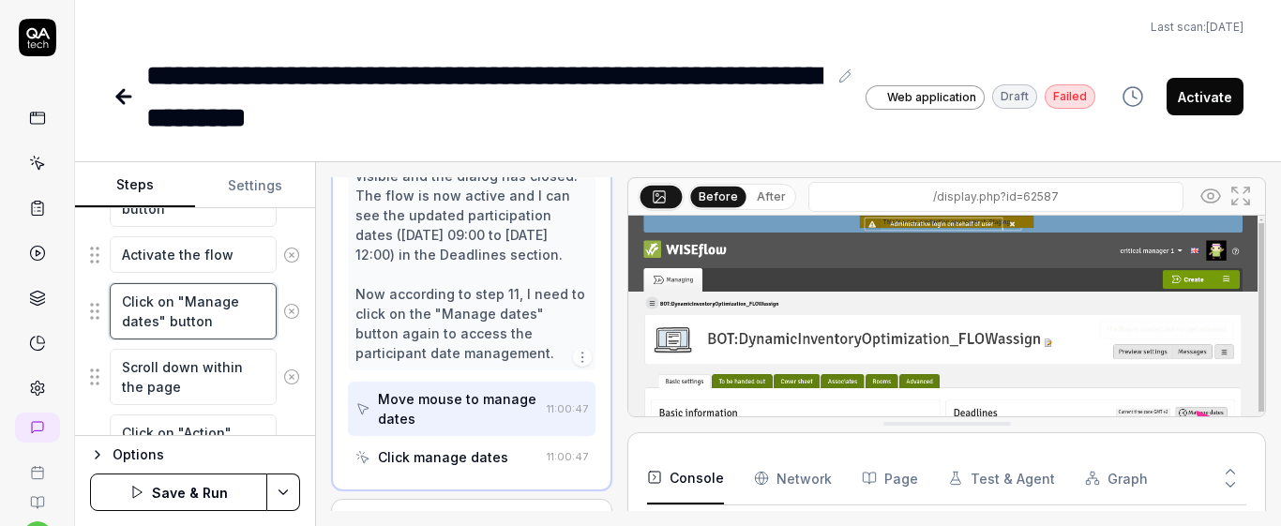
scroll to position [1125, 0]
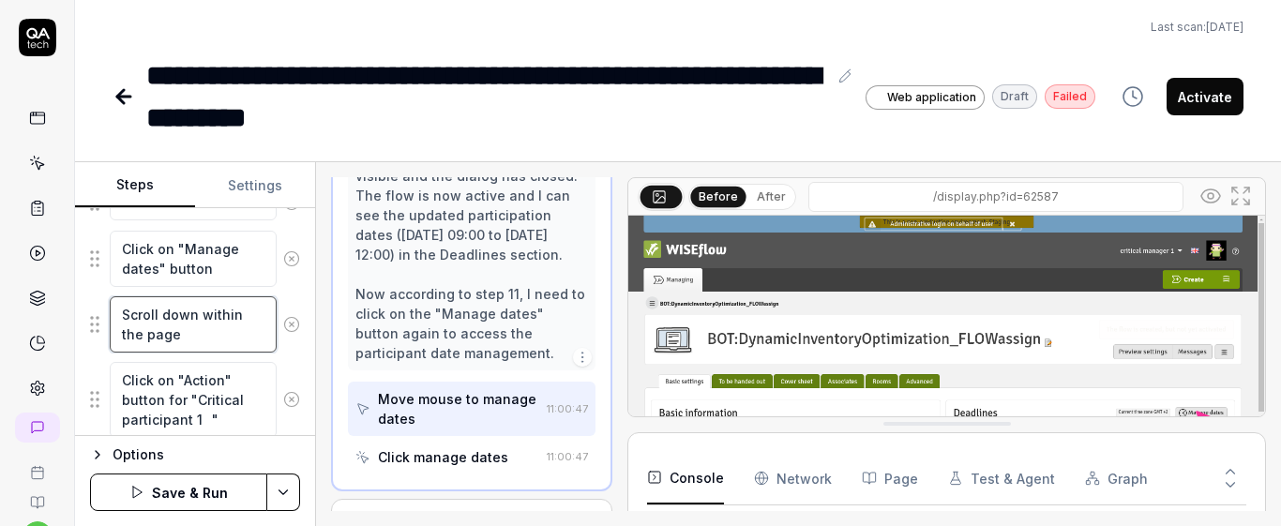
click at [234, 341] on textarea "Scroll down within the page" at bounding box center [193, 324] width 167 height 56
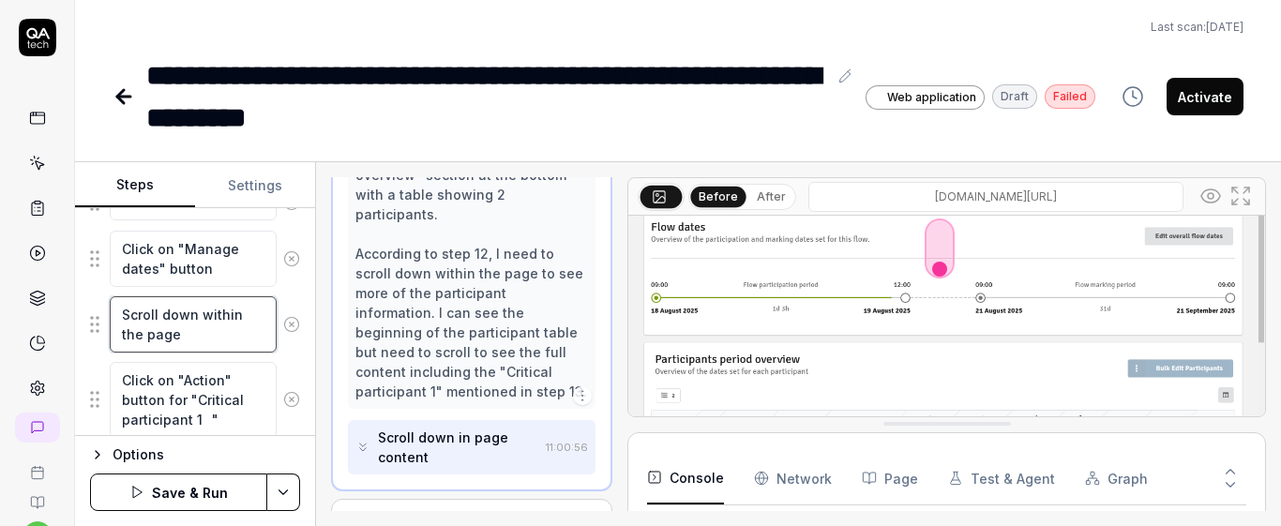
scroll to position [188, 0]
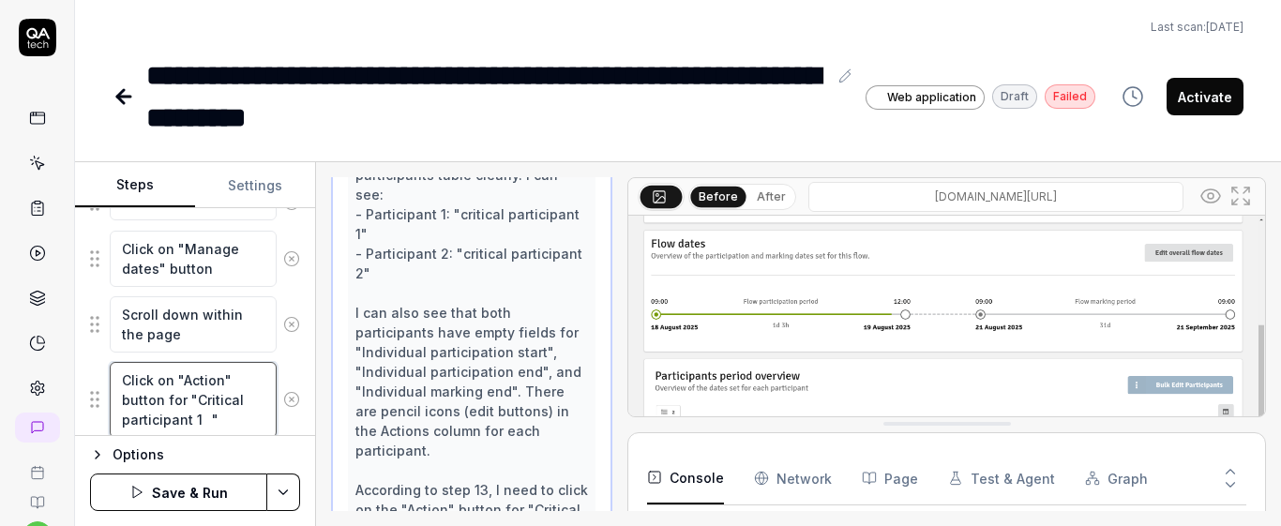
click at [240, 396] on textarea "Click on "Action" button for "Critical participant 1 "" at bounding box center [193, 400] width 167 height 76
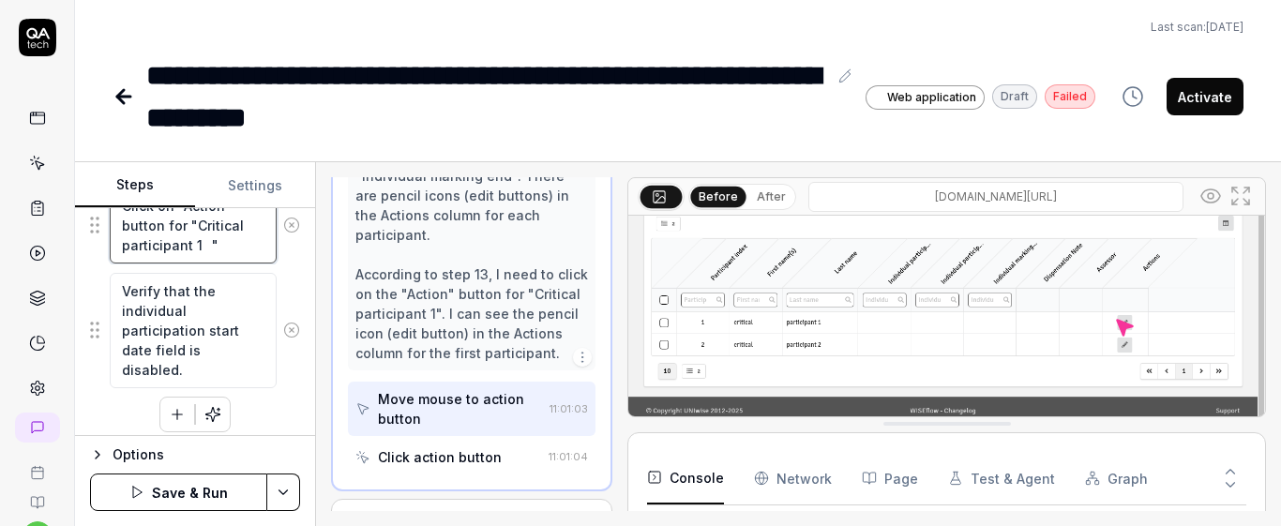
scroll to position [1311, 0]
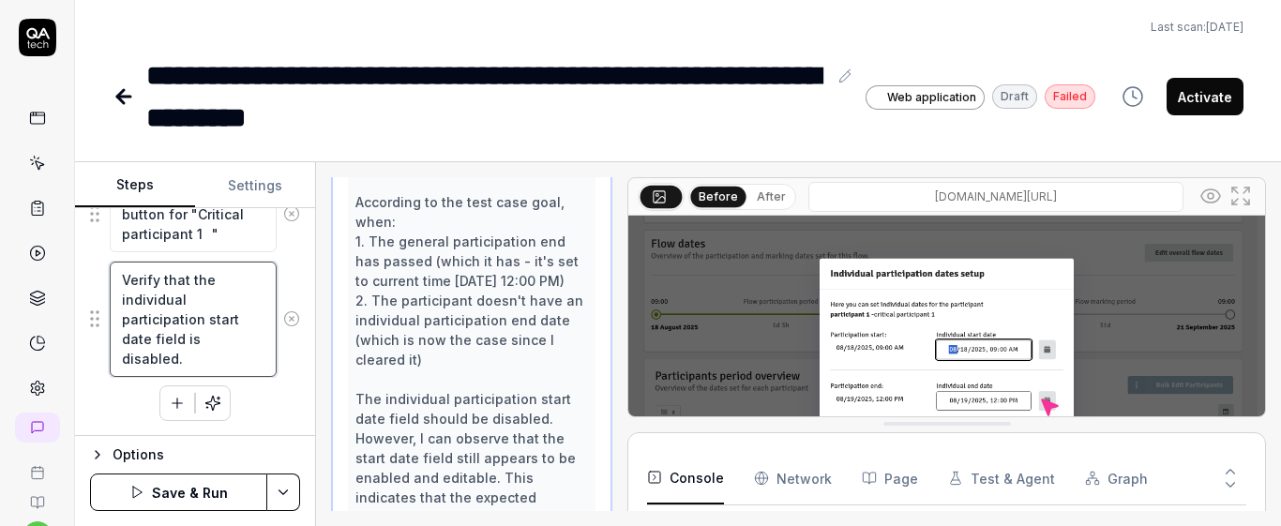
drag, startPoint x: 114, startPoint y: 295, endPoint x: 195, endPoint y: 289, distance: 80.9
click at [195, 289] on textarea "Verify that the individual participation start date field is disabled." at bounding box center [193, 319] width 167 height 115
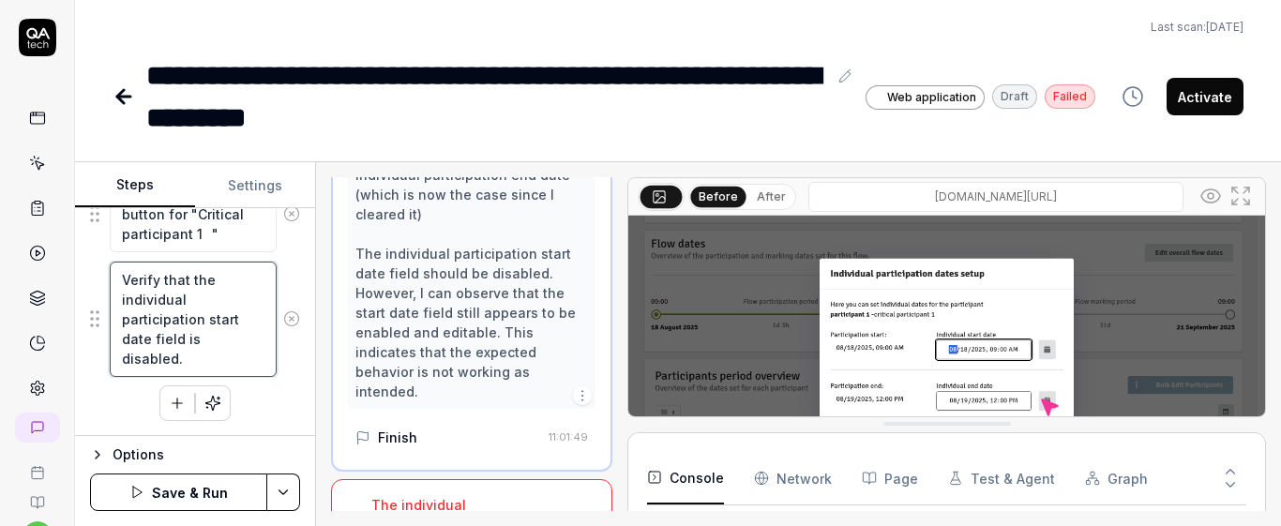
scroll to position [3779, 0]
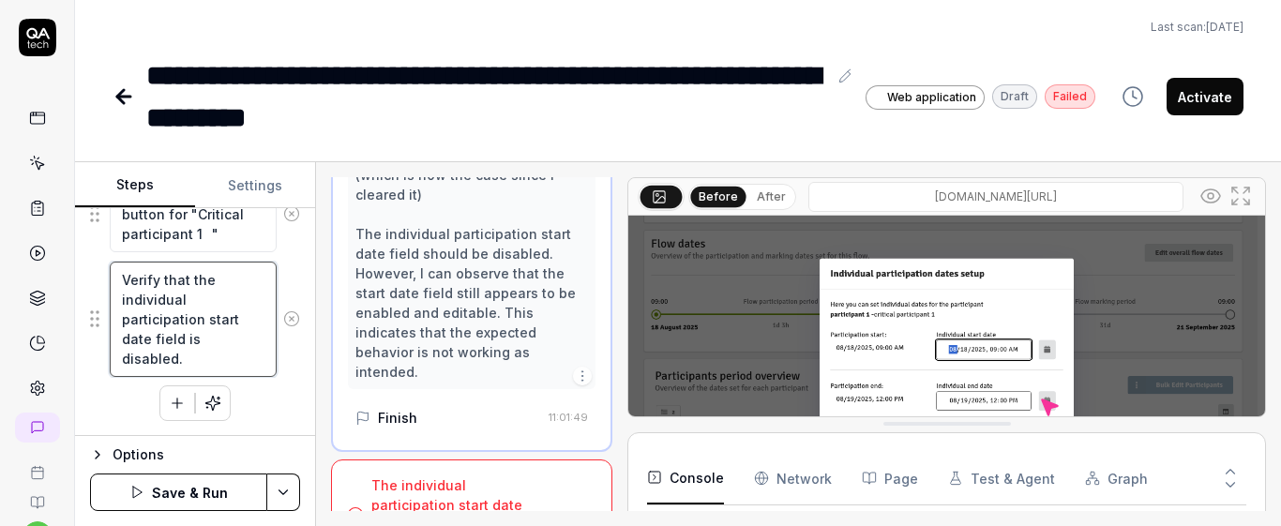
click at [227, 360] on textarea "Verify that the individual participation start date field is disabled." at bounding box center [193, 319] width 167 height 115
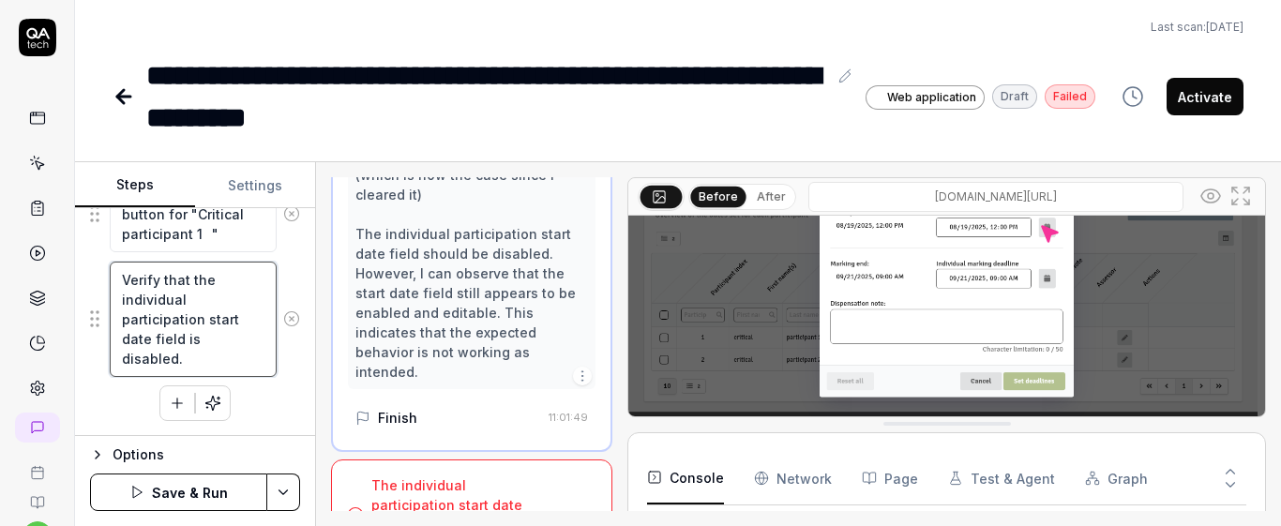
scroll to position [188, 0]
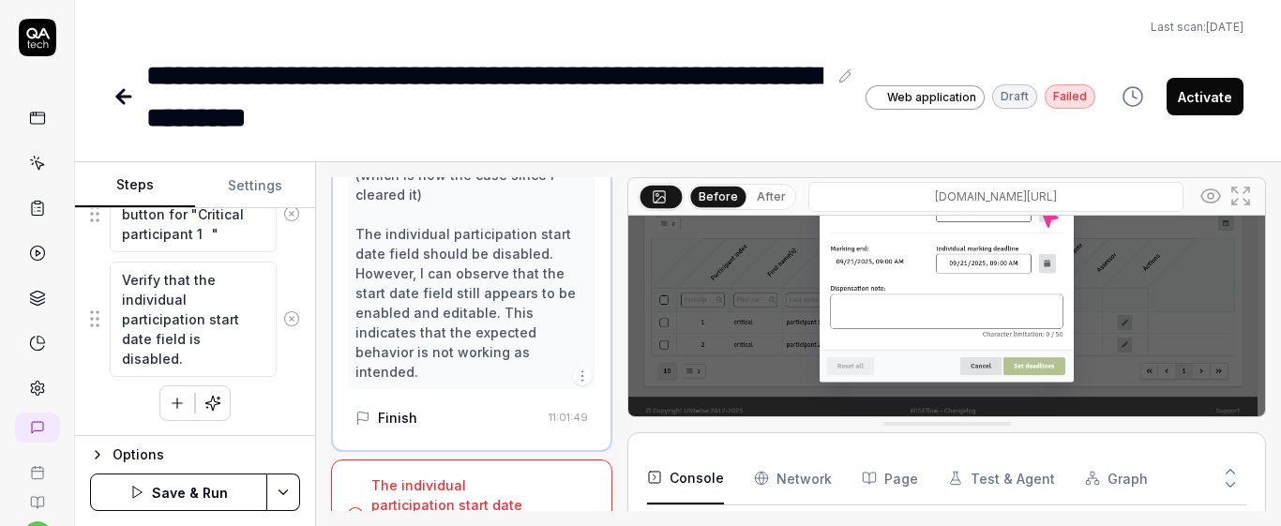
click at [179, 498] on button "Save & Run" at bounding box center [178, 491] width 177 height 37
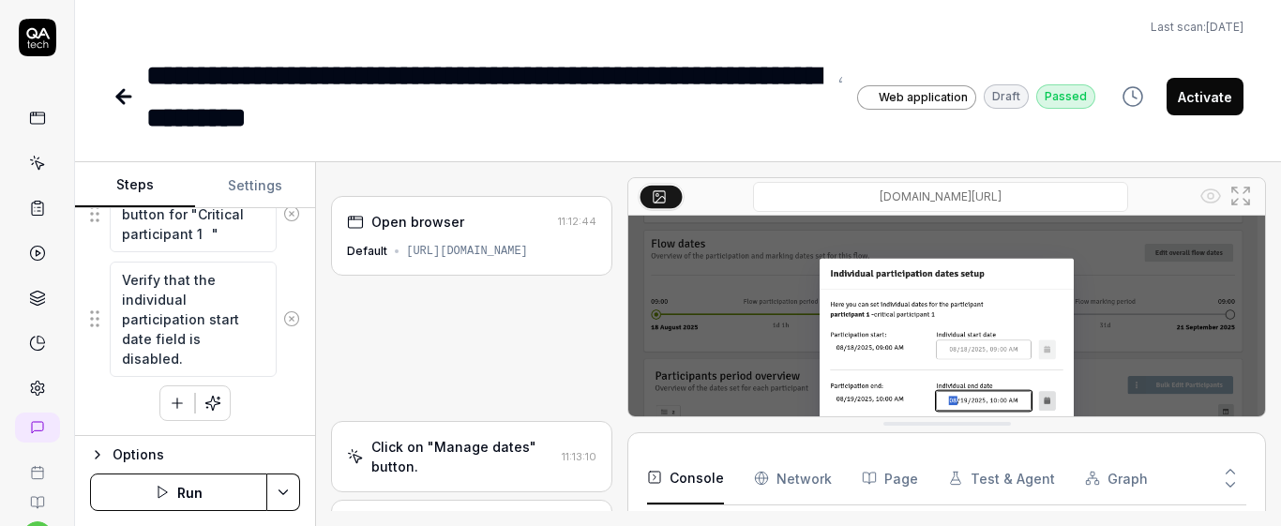
type textarea "*"
